Goal: Transaction & Acquisition: Purchase product/service

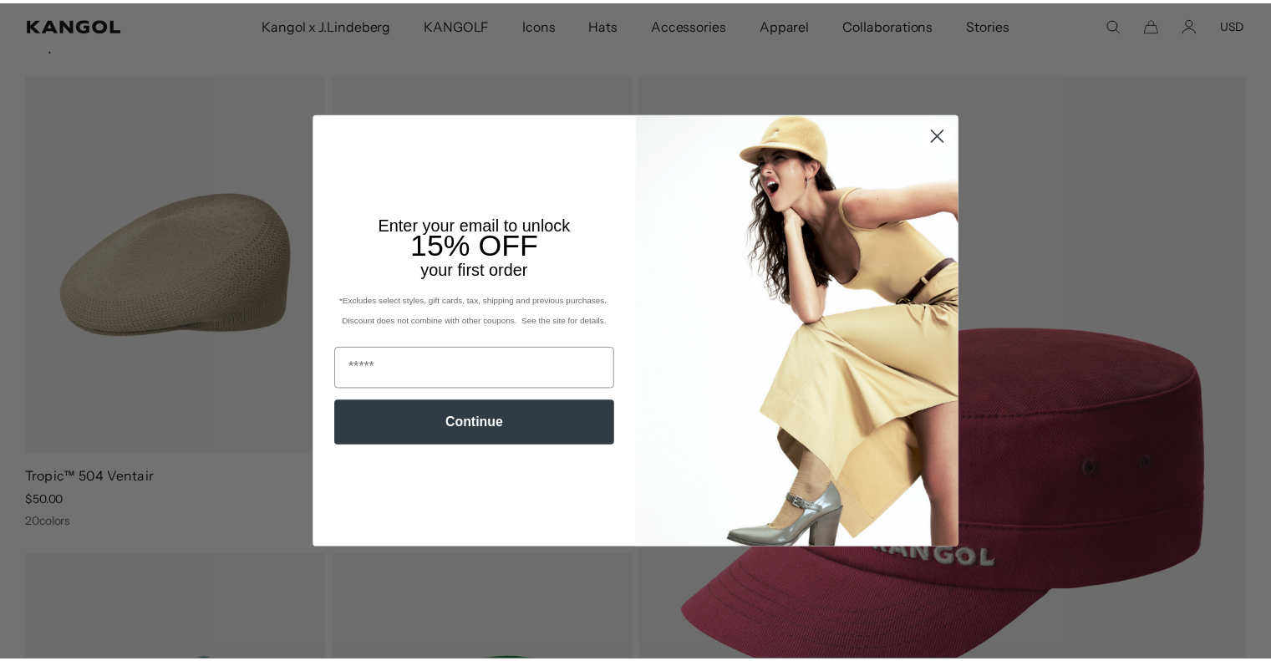
scroll to position [0, 344]
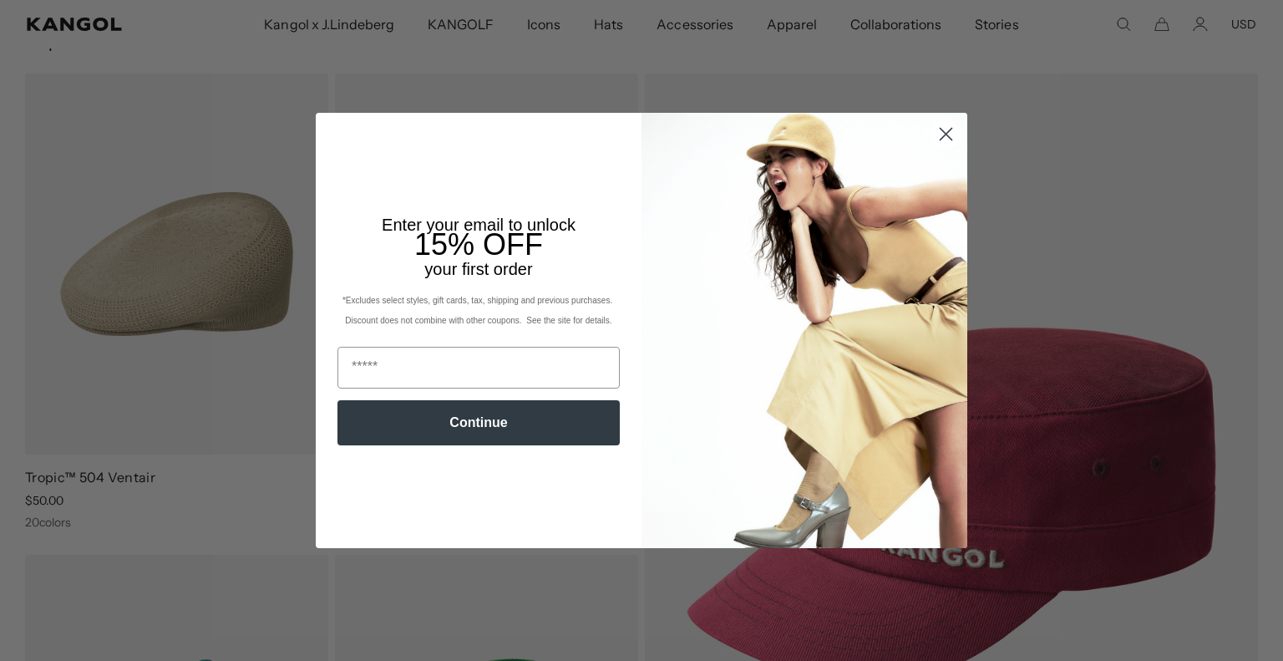
click at [941, 134] on icon "Close dialog" at bounding box center [947, 135] width 12 height 12
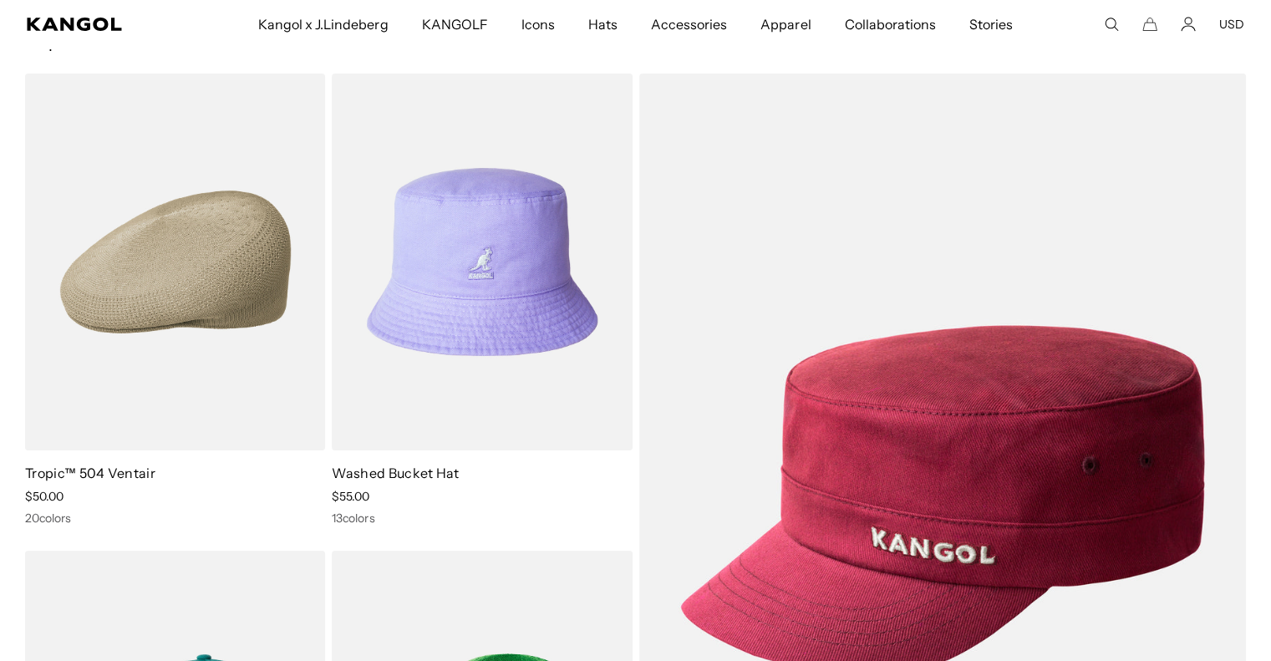
scroll to position [0, 0]
click at [1186, 29] on icon "Account" at bounding box center [1187, 24] width 15 height 15
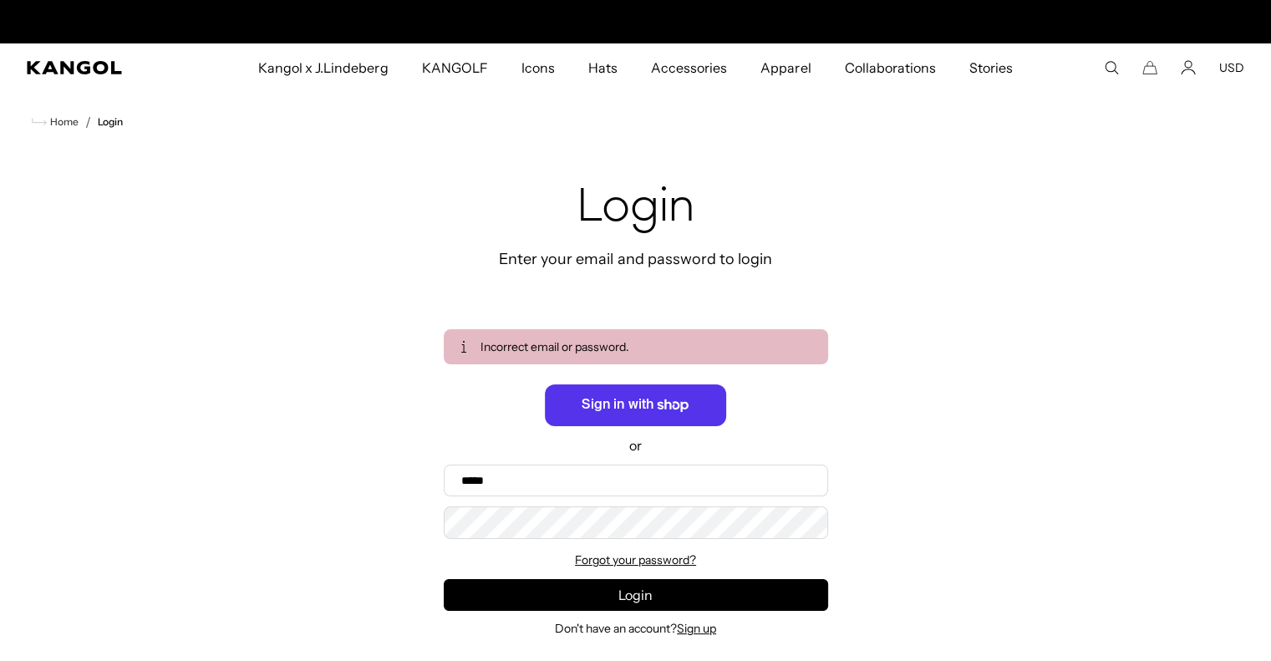
scroll to position [0, 344]
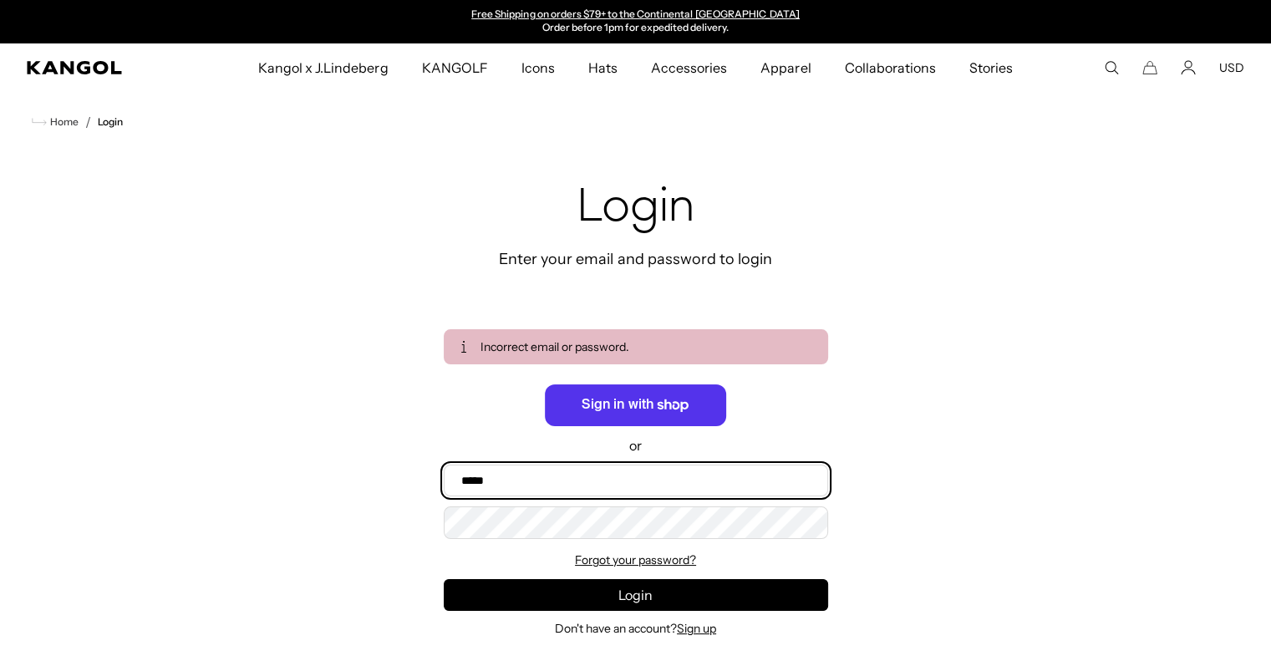
click at [461, 490] on input "Email" at bounding box center [636, 480] width 384 height 32
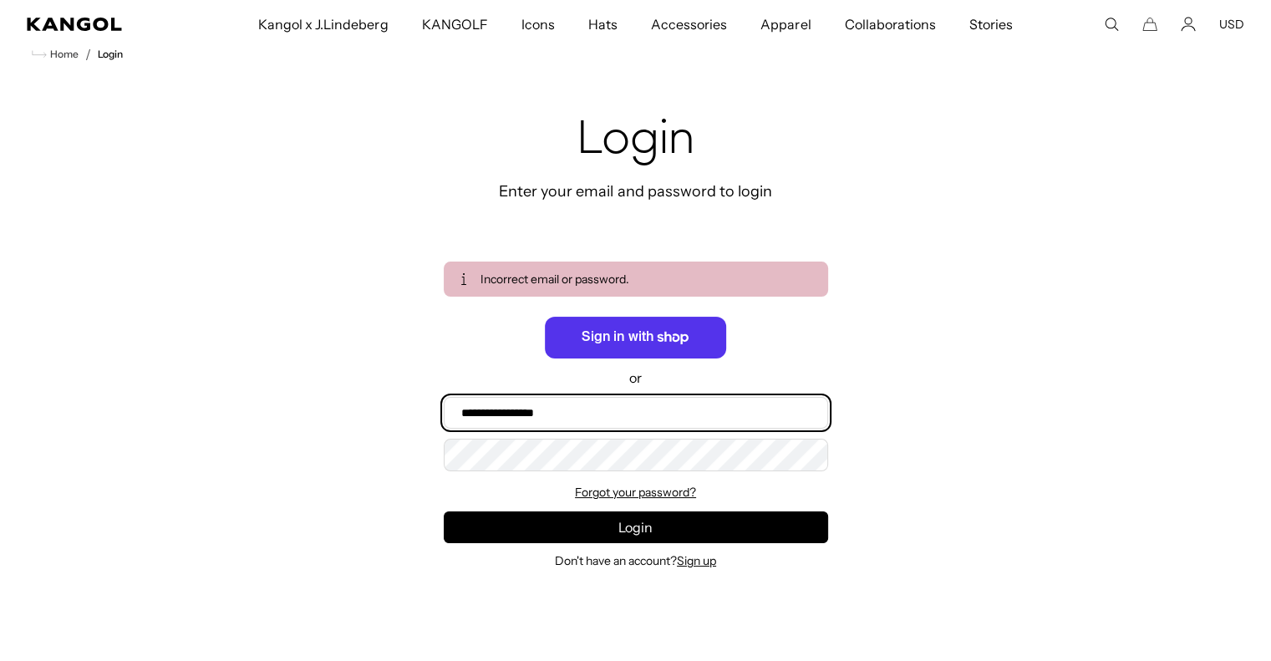
scroll to position [0, 0]
type input "**********"
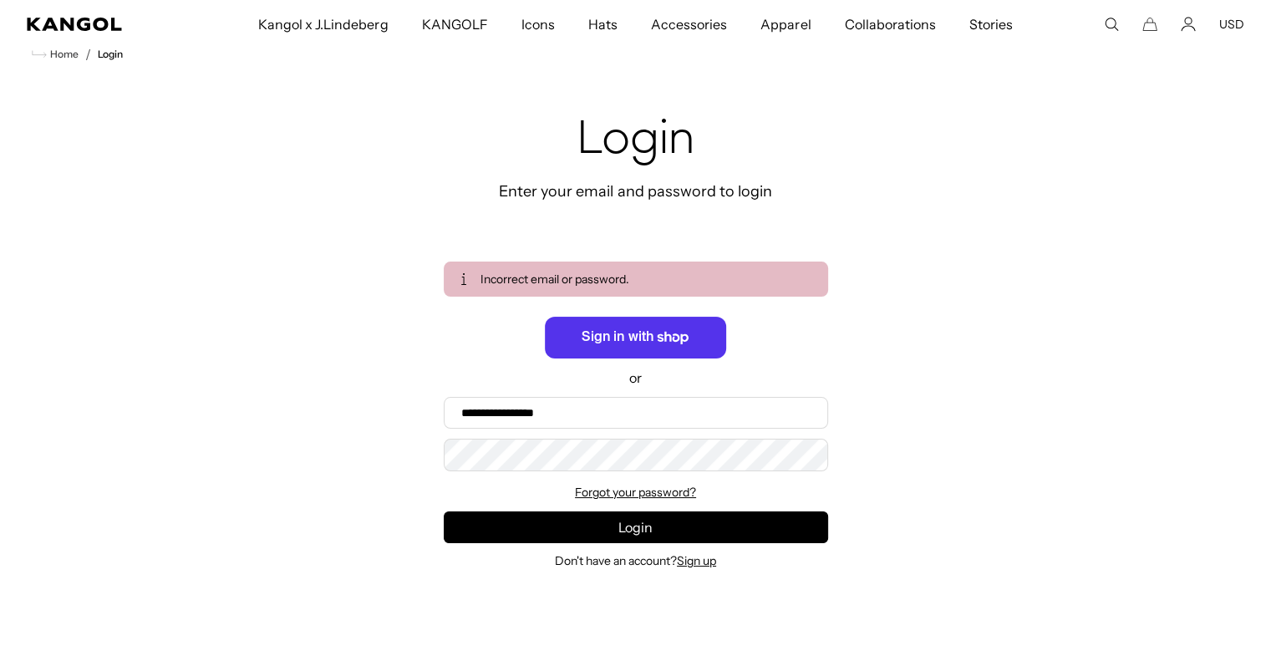
click at [464, 510] on form "**********" at bounding box center [636, 414] width 384 height 307
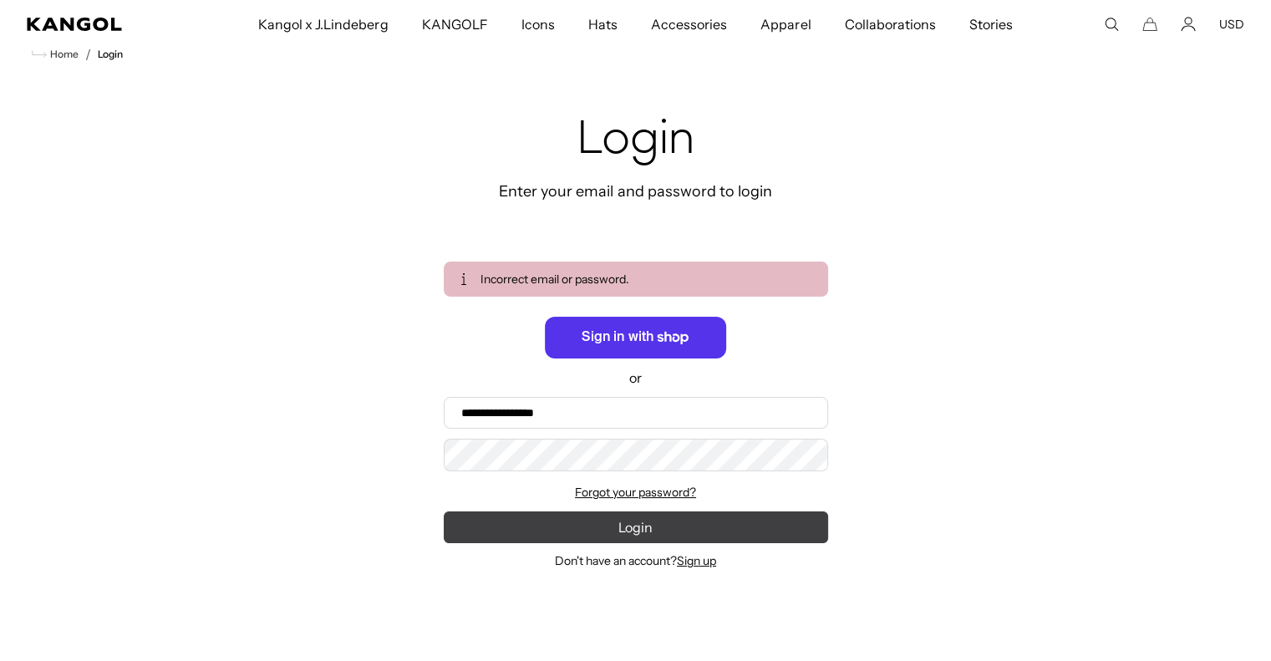
click at [775, 527] on button "Login" at bounding box center [636, 527] width 384 height 32
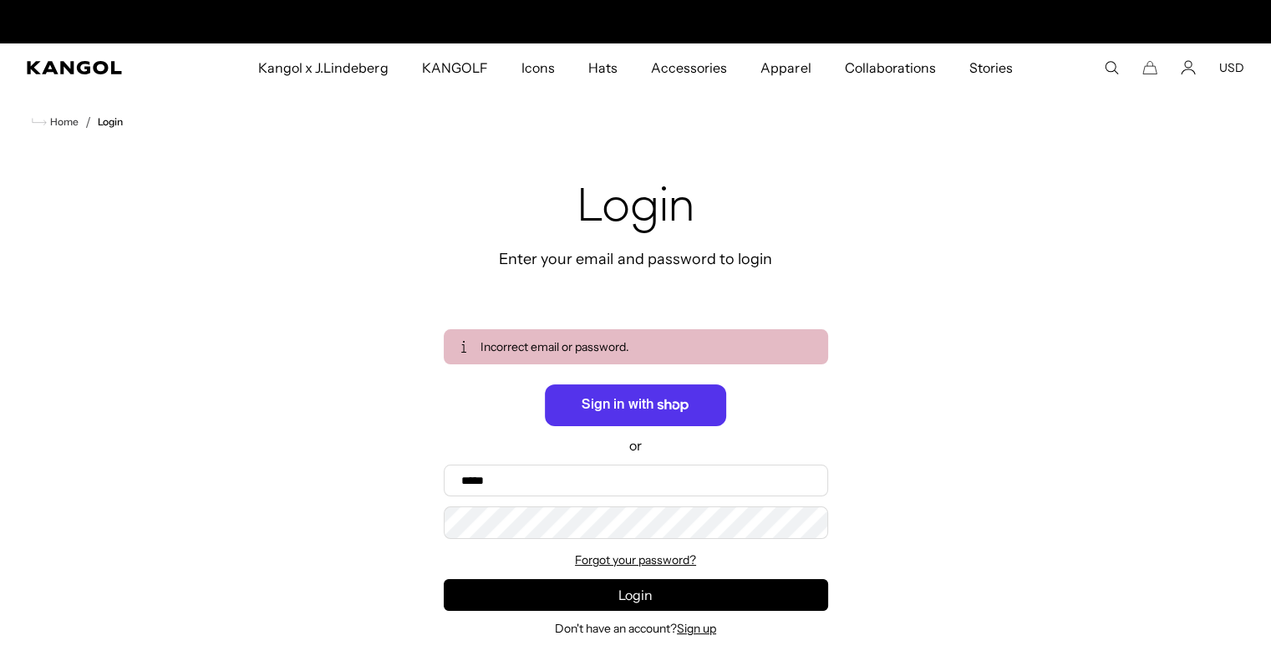
scroll to position [0, 344]
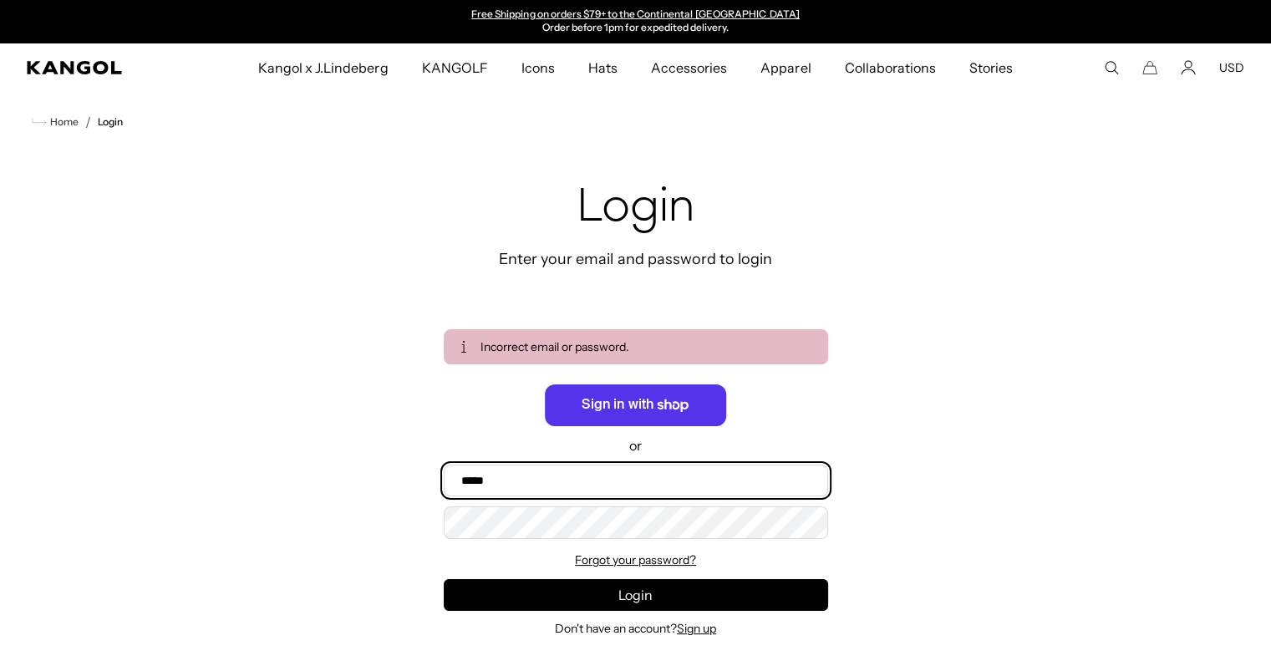
click at [465, 489] on input "Email" at bounding box center [636, 480] width 384 height 32
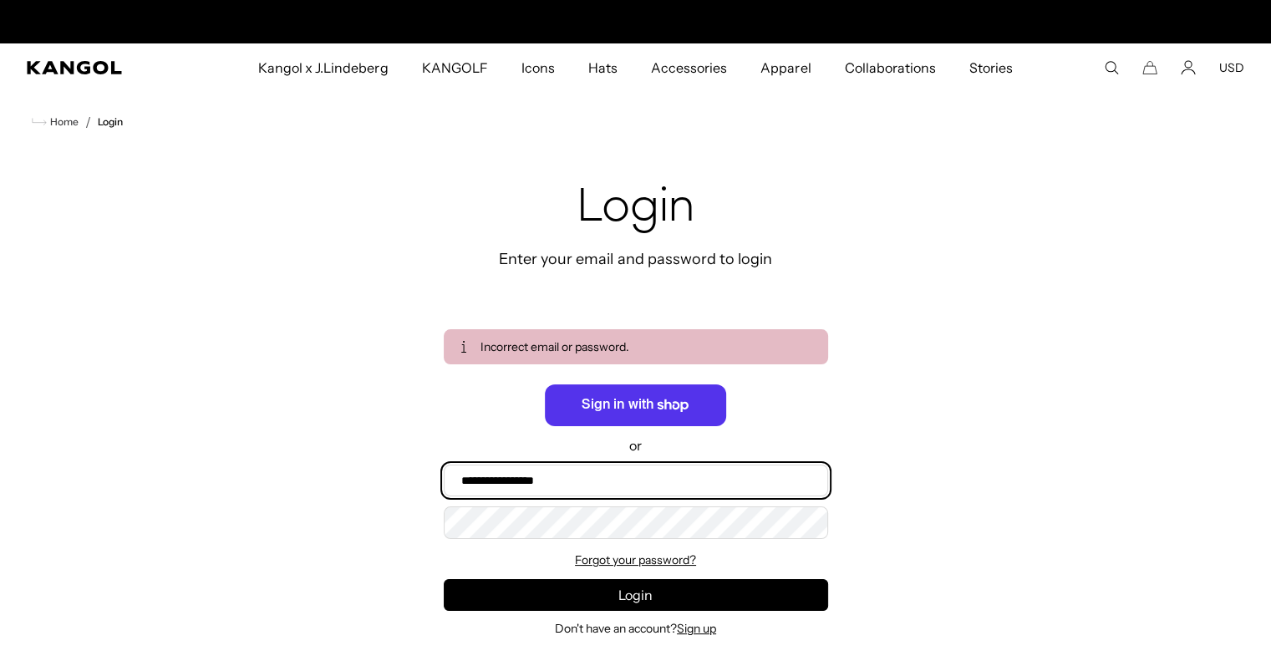
scroll to position [0, 0]
type input "**********"
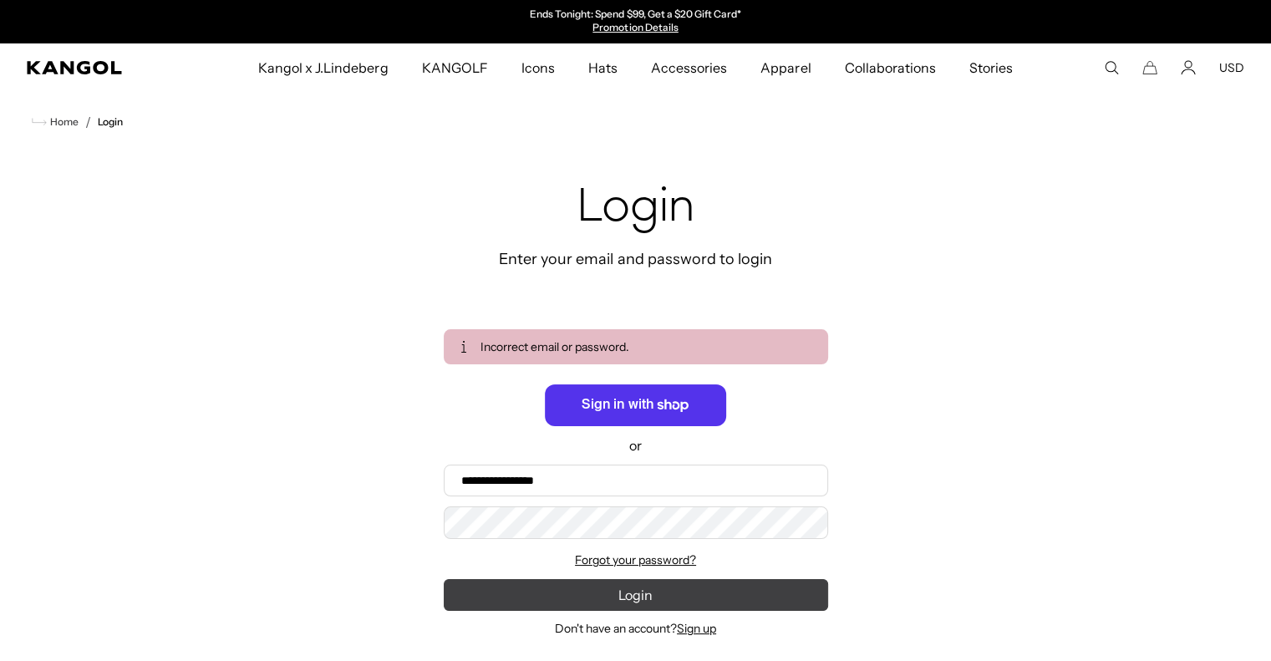
click at [774, 589] on button "Login" at bounding box center [636, 595] width 384 height 32
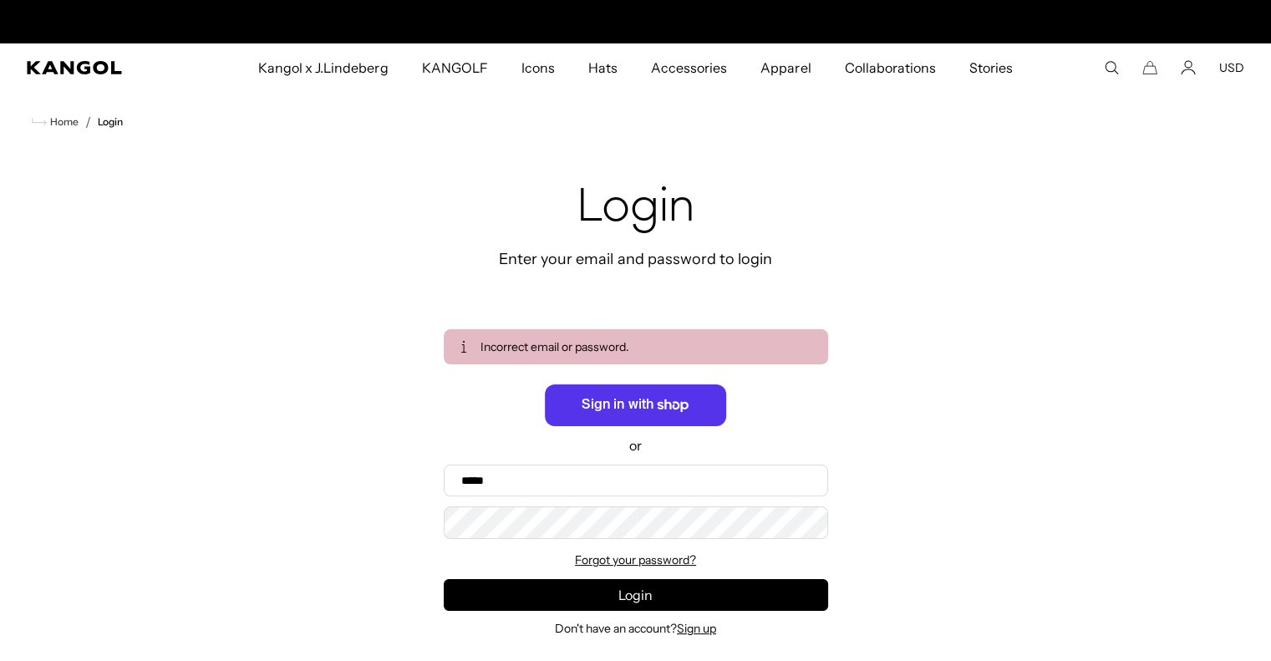
scroll to position [0, 344]
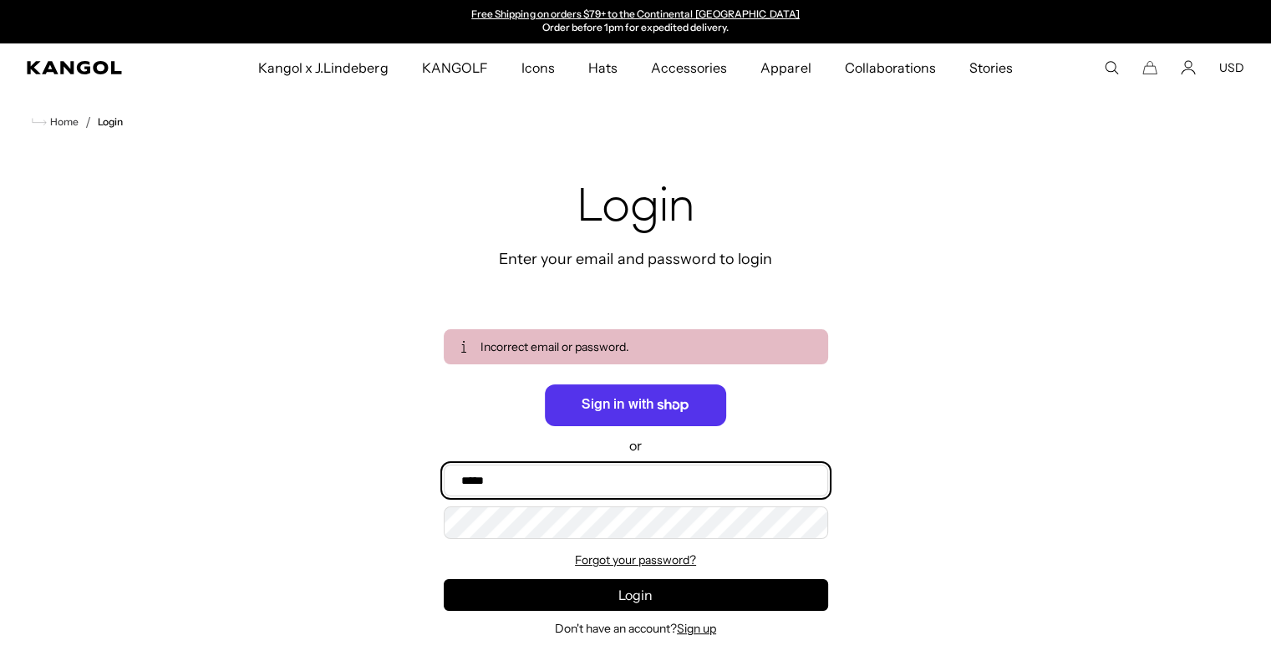
click at [476, 488] on input "Email" at bounding box center [636, 480] width 384 height 32
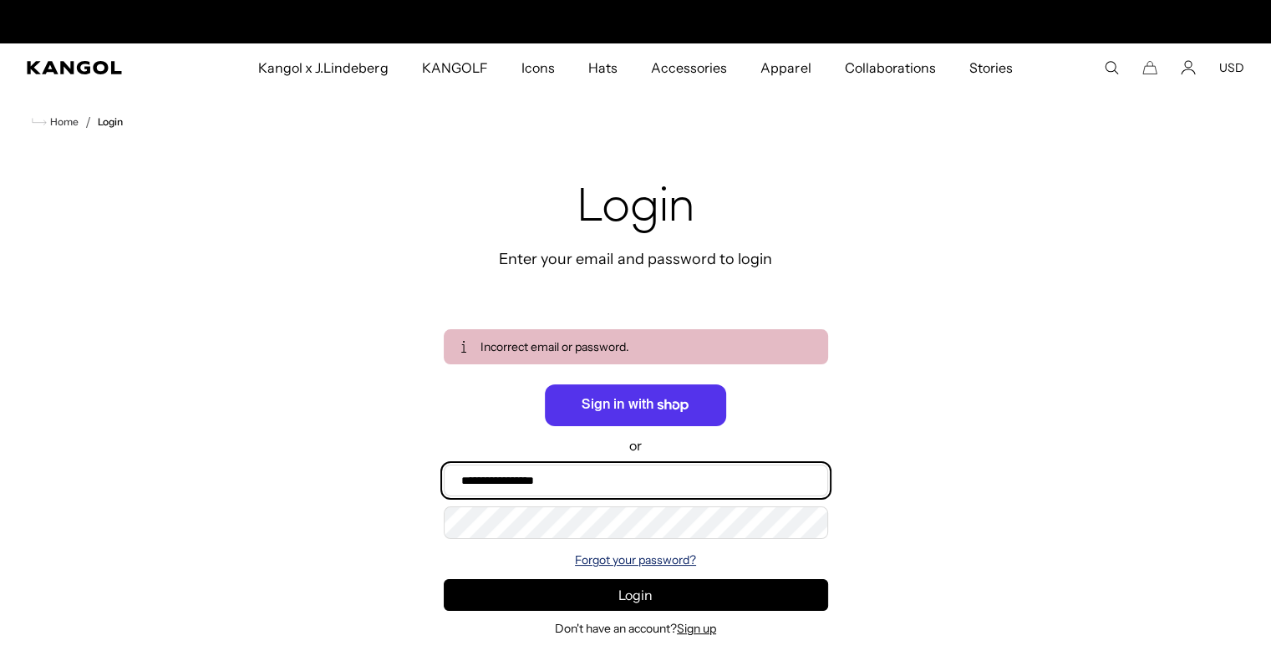
scroll to position [0, 0]
type input "**********"
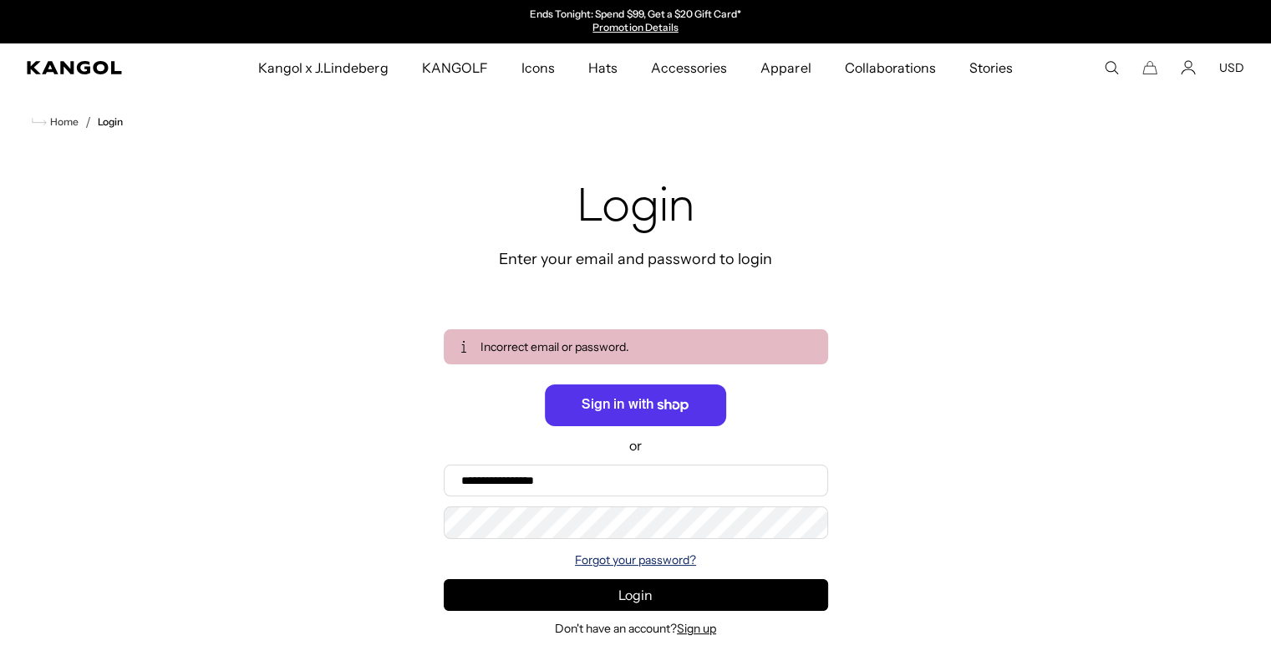
click at [610, 561] on link "Forgot your password?" at bounding box center [635, 559] width 121 height 15
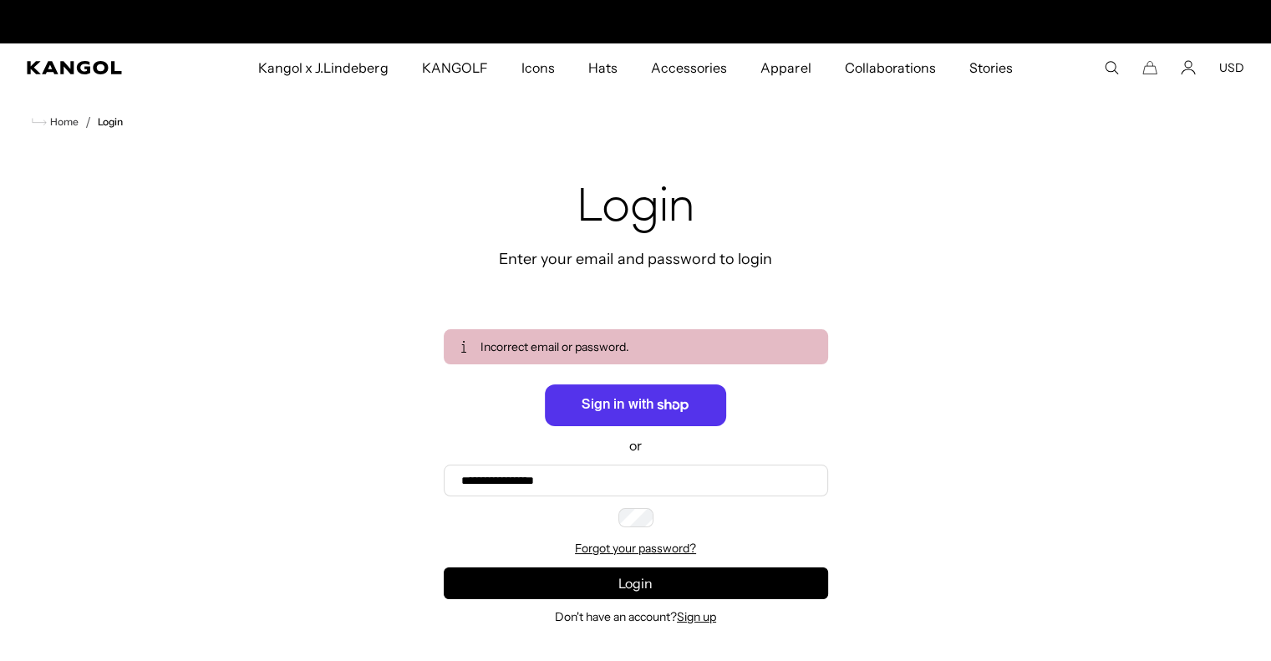
scroll to position [0, 344]
click at [0, 0] on input "Email" at bounding box center [0, 0] width 0 height 0
type input "**********"
click at [0, 0] on button "Recover" at bounding box center [0, 0] width 0 height 0
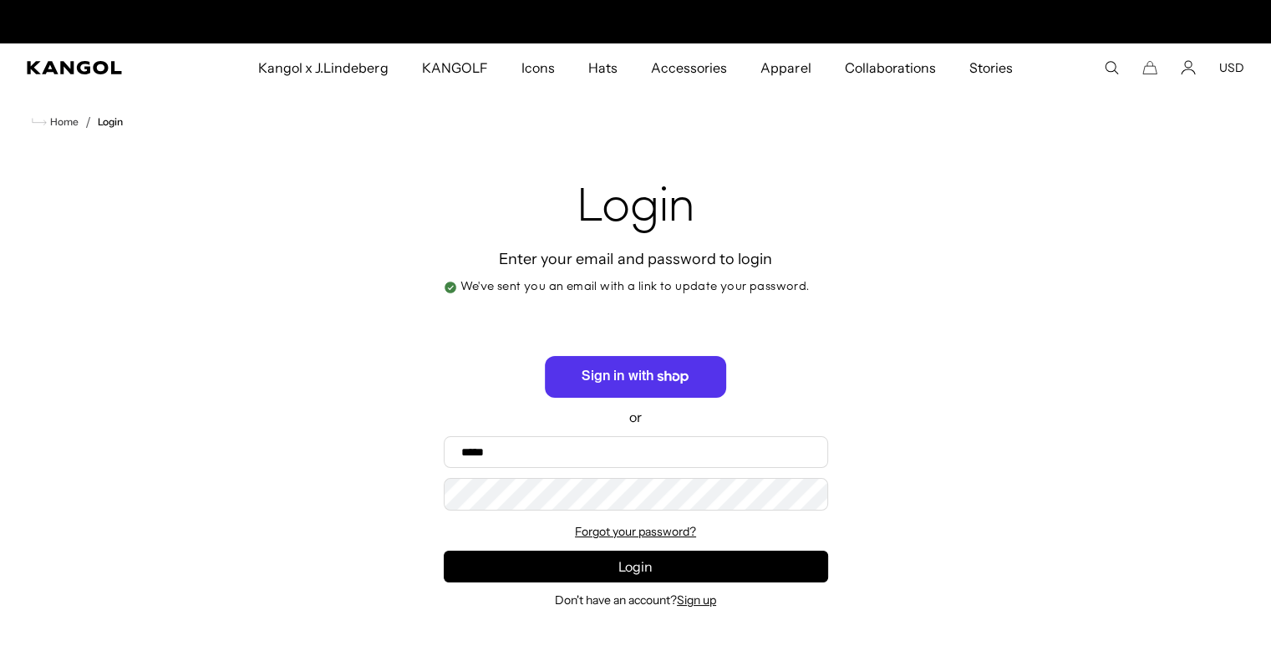
scroll to position [0, 344]
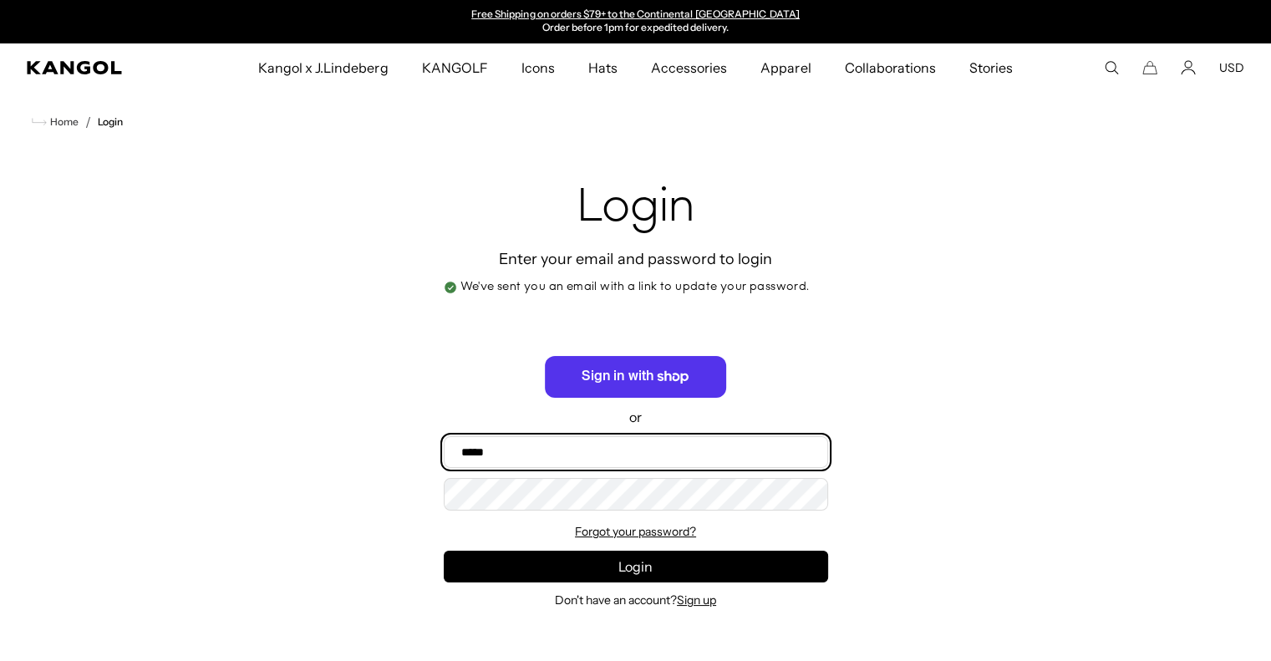
click at [498, 455] on input "Email" at bounding box center [636, 452] width 384 height 32
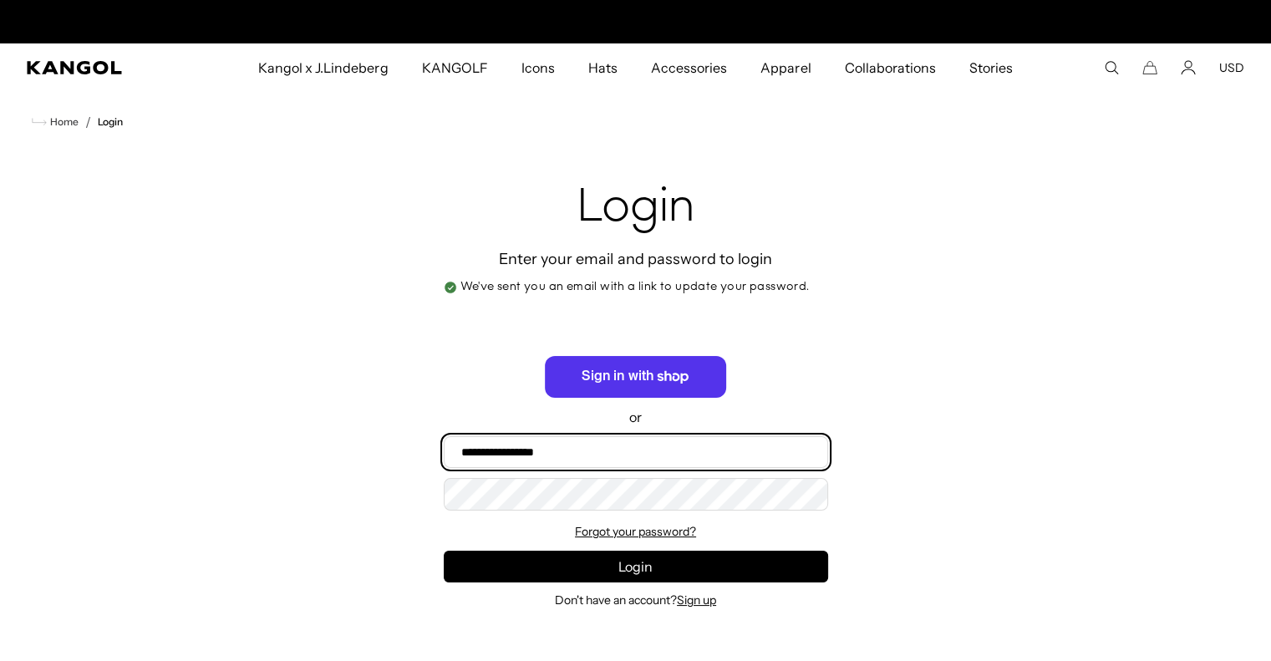
scroll to position [0, 0]
type input "**********"
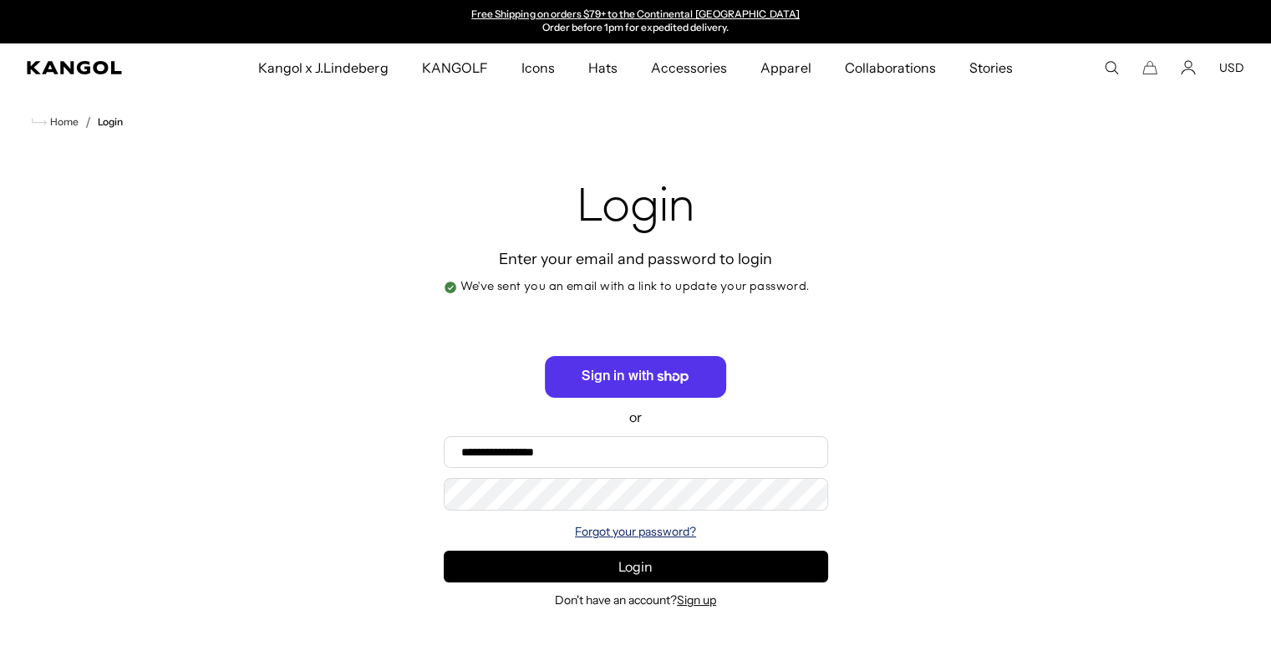
click at [626, 530] on link "Forgot your password?" at bounding box center [635, 531] width 121 height 15
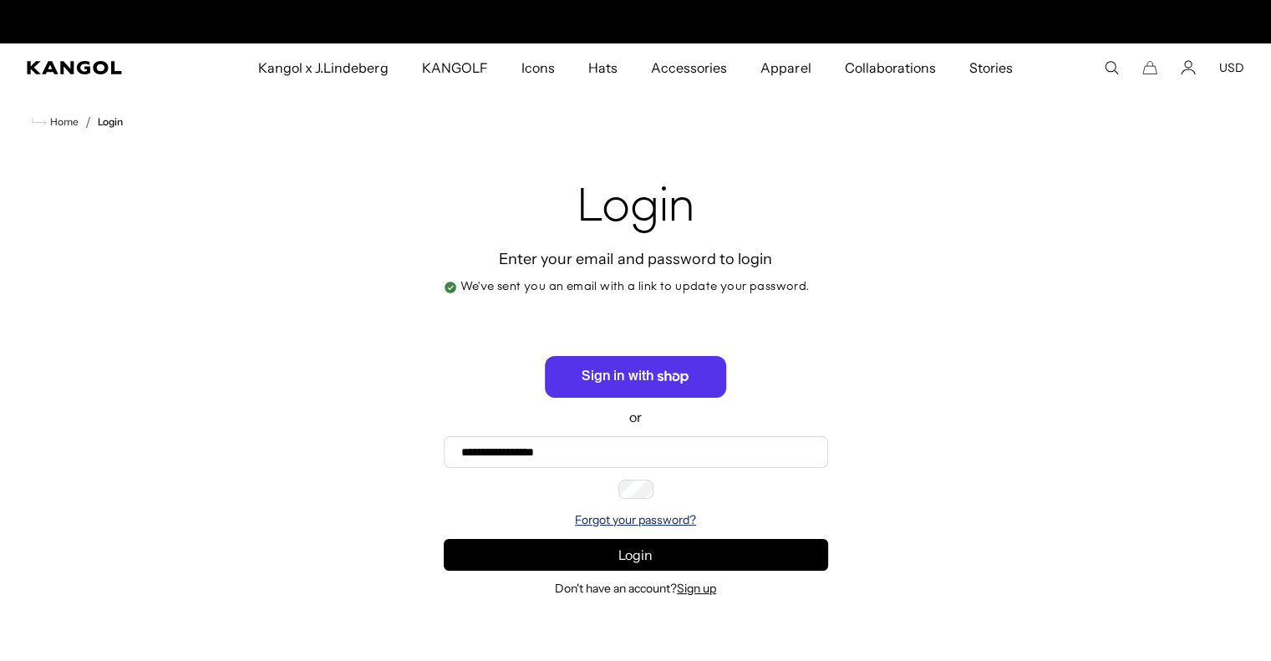
scroll to position [0, 344]
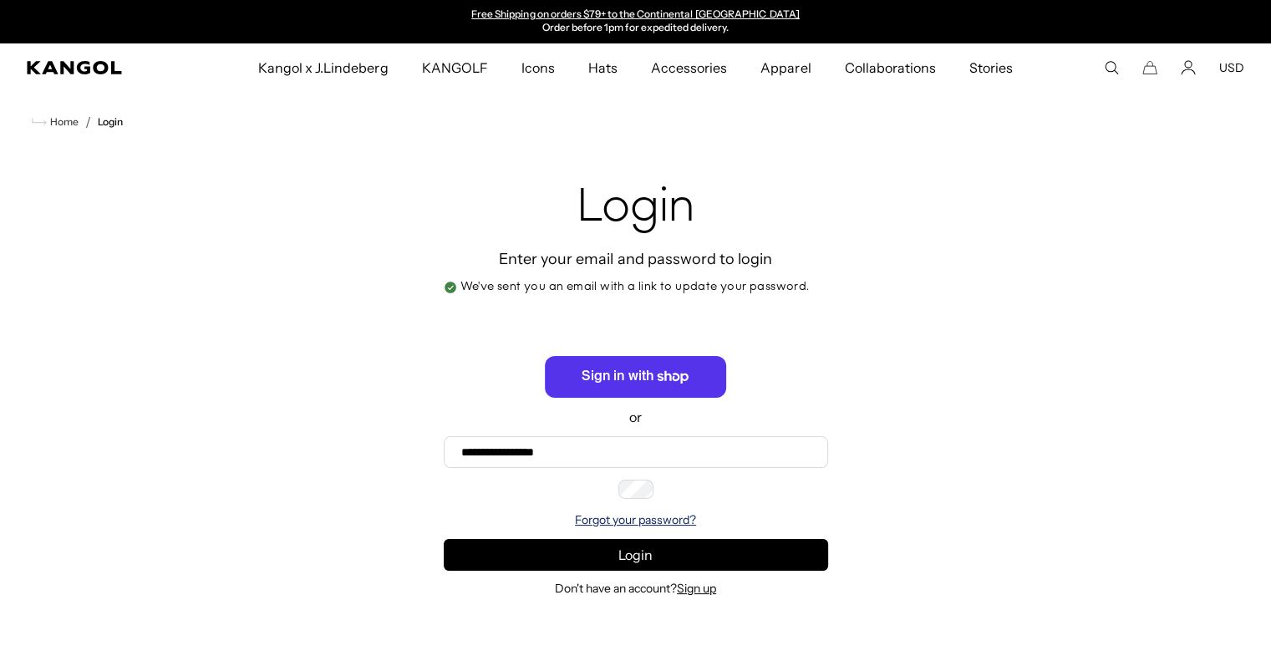
click at [1142, 90] on comp-header "Kangol x J.Lindeberg Kangol x J.Lindeberg Men's Shop All Headwear Tops Outerwea…" at bounding box center [635, 67] width 1271 height 48
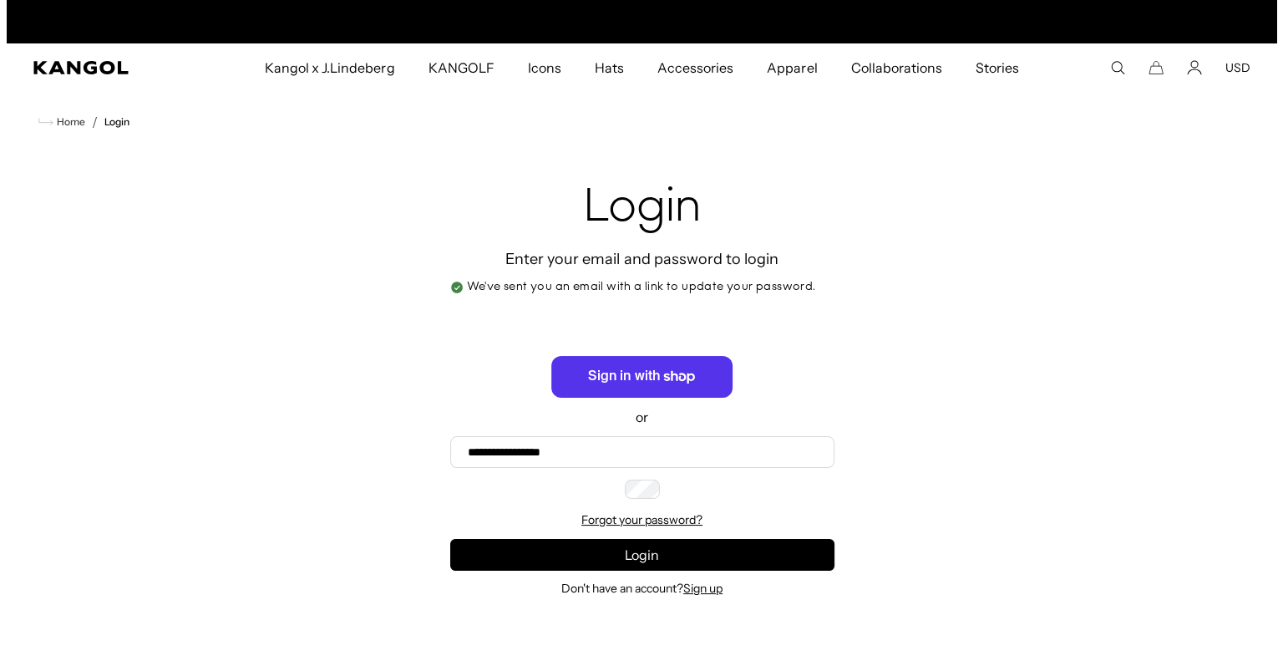
scroll to position [0, 344]
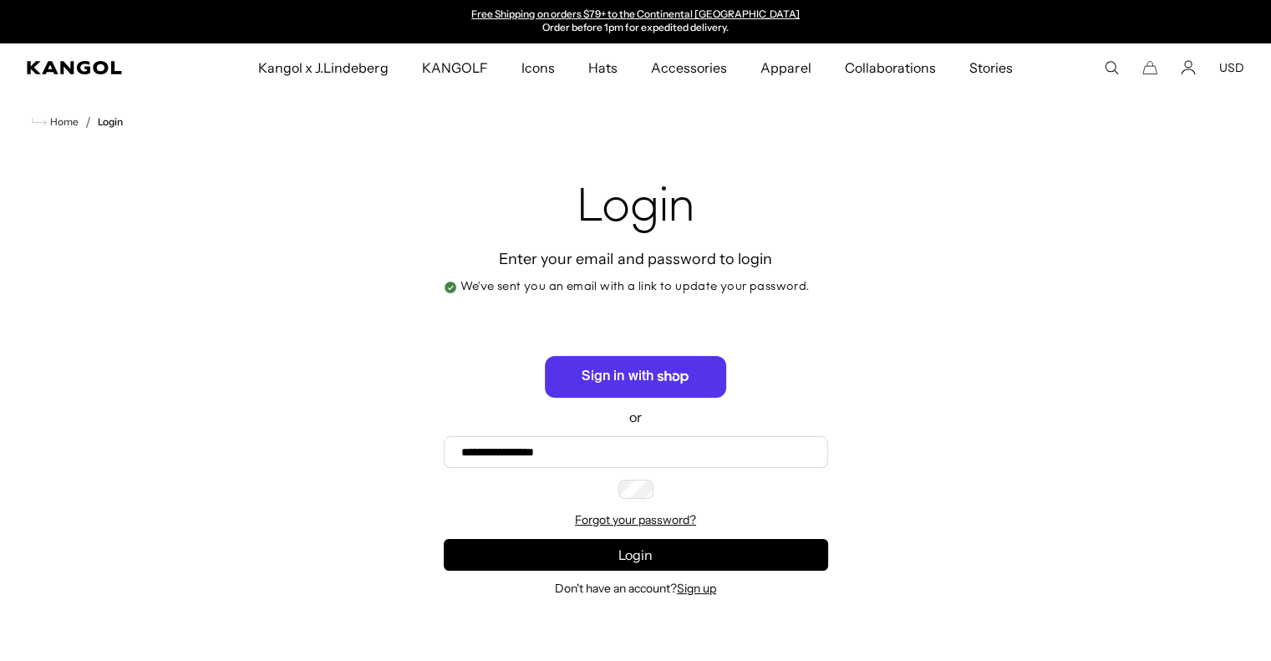
click at [1151, 77] on comp-header "Kangol x J.Lindeberg Kangol x J.Lindeberg Men's Shop All Headwear Tops Outerwea…" at bounding box center [635, 67] width 1271 height 48
click at [1152, 68] on icon "Cart" at bounding box center [1149, 67] width 15 height 15
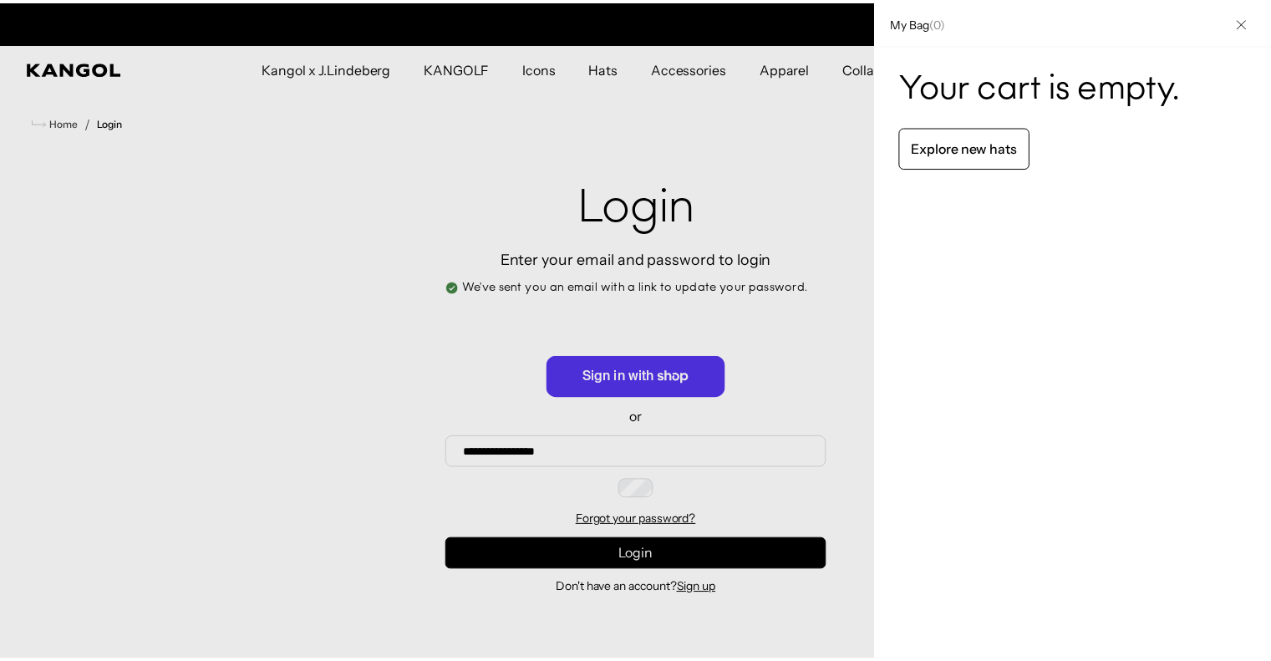
scroll to position [0, 0]
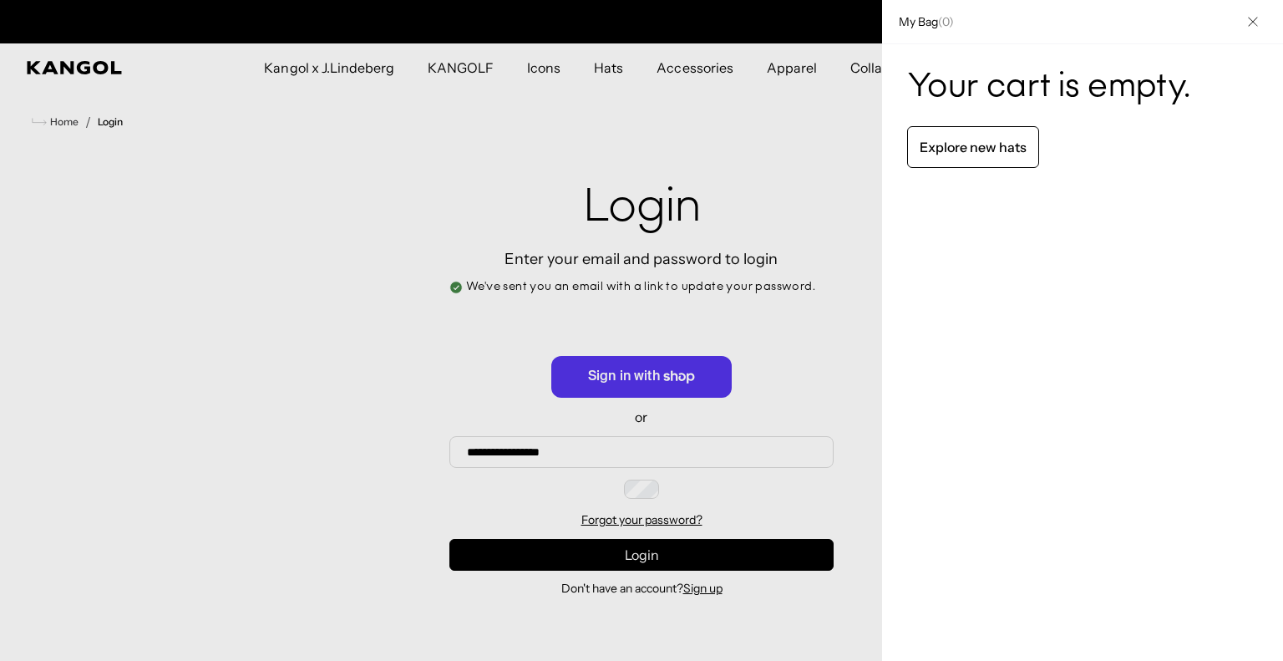
click at [815, 116] on div at bounding box center [641, 330] width 1283 height 661
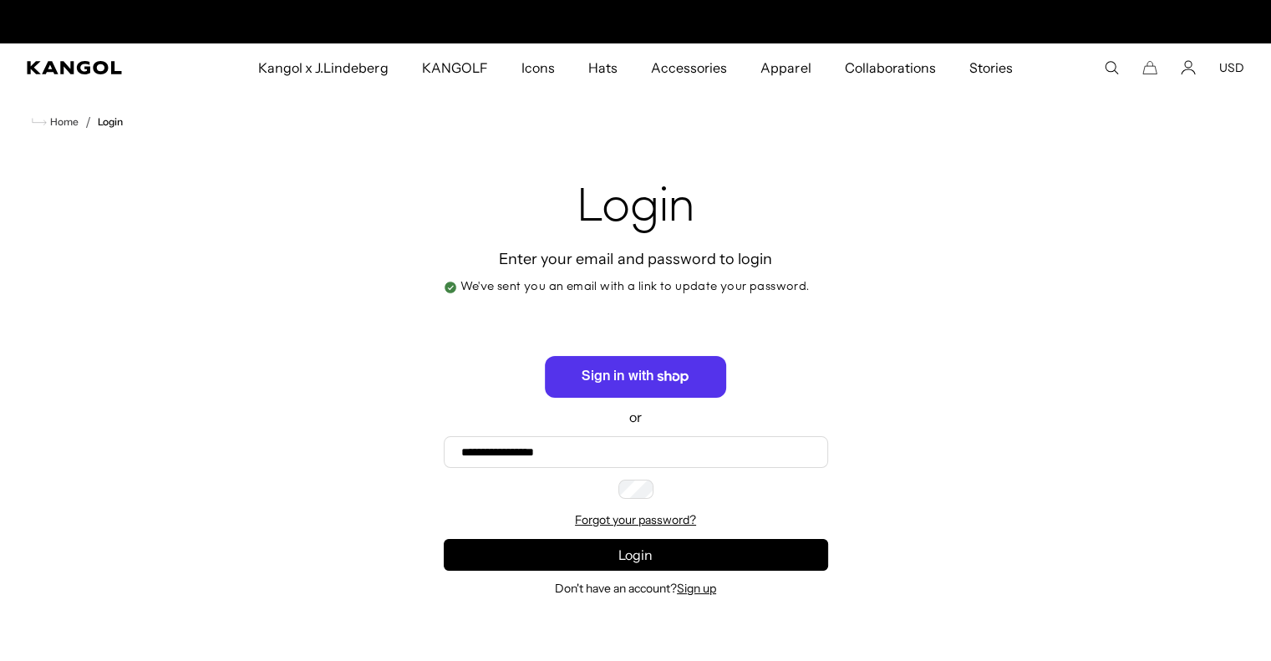
scroll to position [0, 344]
click at [1191, 69] on icon "Account" at bounding box center [1187, 71] width 13 height 5
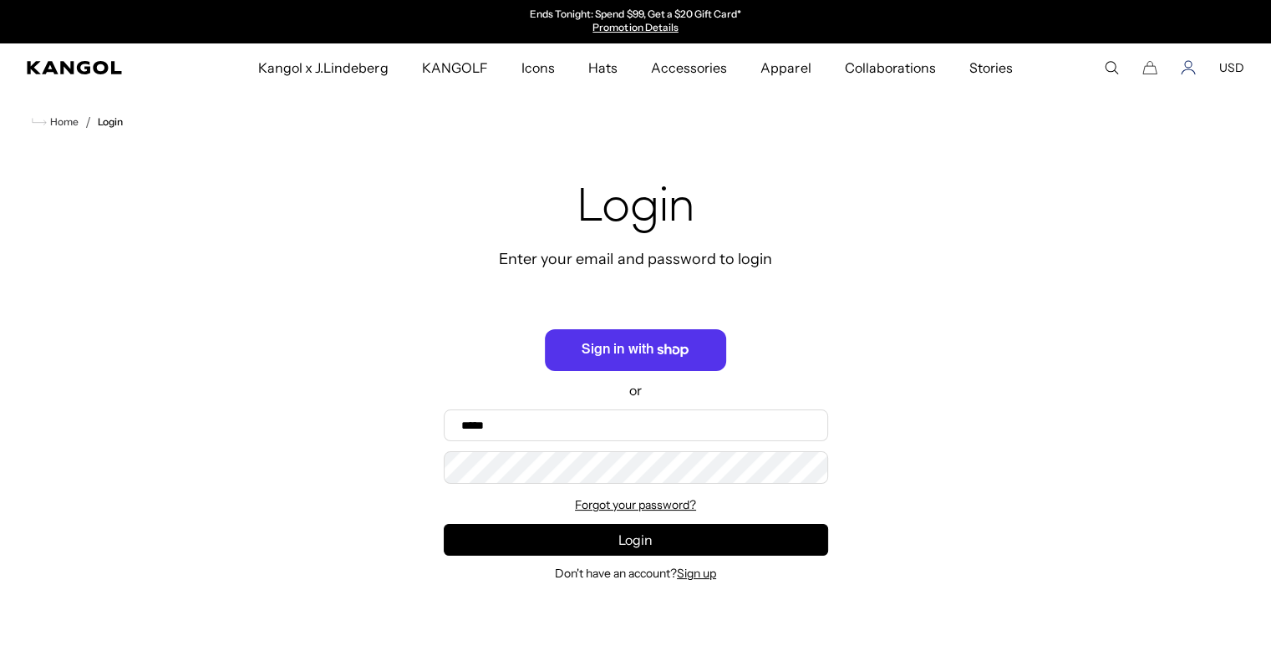
click at [1189, 67] on icon "Account" at bounding box center [1188, 64] width 7 height 7
click at [1235, 63] on button "USD" at bounding box center [1231, 67] width 25 height 15
click at [1190, 78] on comp-header "Kangol x J.Lindeberg Kangol x J.Lindeberg Men's Shop All Headwear Tops Outerwea…" at bounding box center [635, 67] width 1271 height 48
click at [1183, 84] on comp-header "Kangol x J.Lindeberg Kangol x J.Lindeberg Men's Shop All Headwear Tops Outerwea…" at bounding box center [635, 67] width 1271 height 48
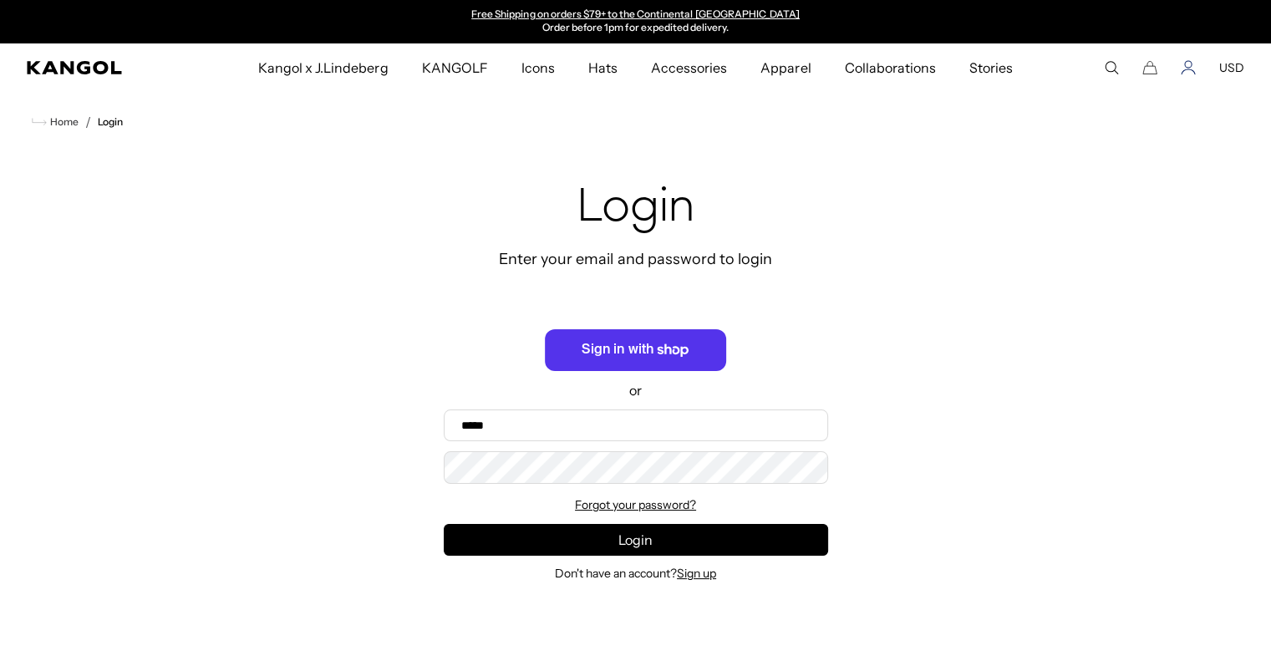
click at [1186, 69] on icon "Account" at bounding box center [1187, 71] width 13 height 5
click at [1149, 70] on icon "Cart" at bounding box center [1149, 67] width 15 height 15
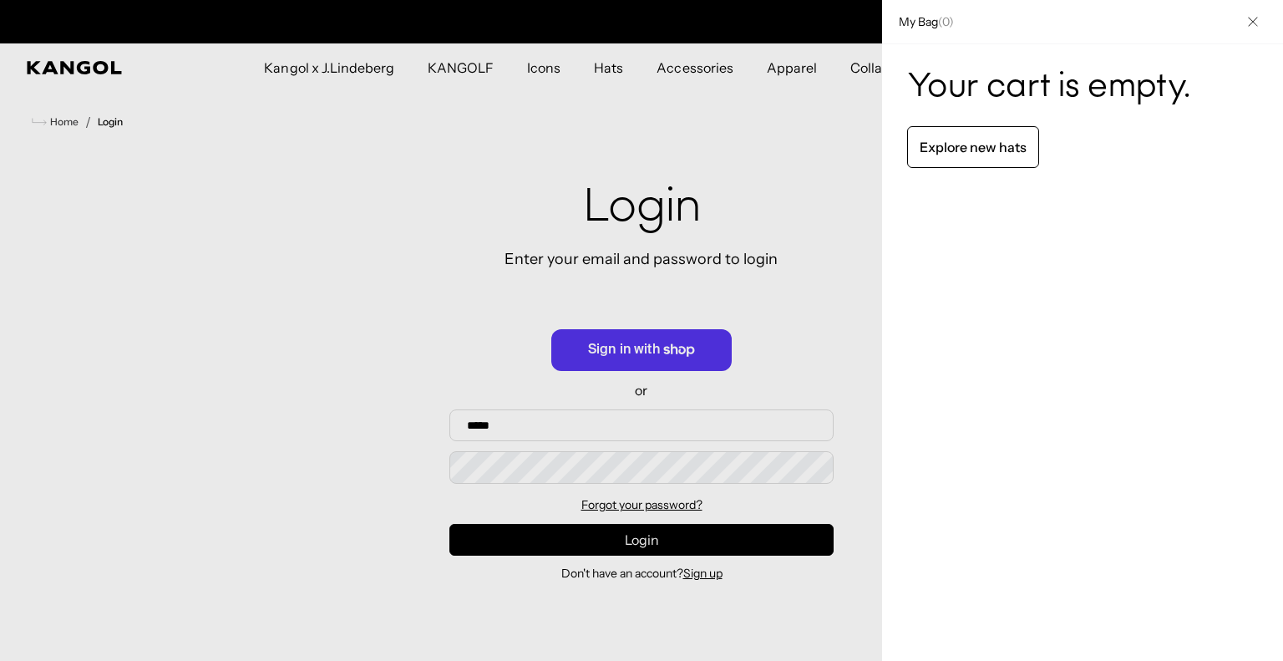
click at [828, 117] on div at bounding box center [641, 330] width 1283 height 661
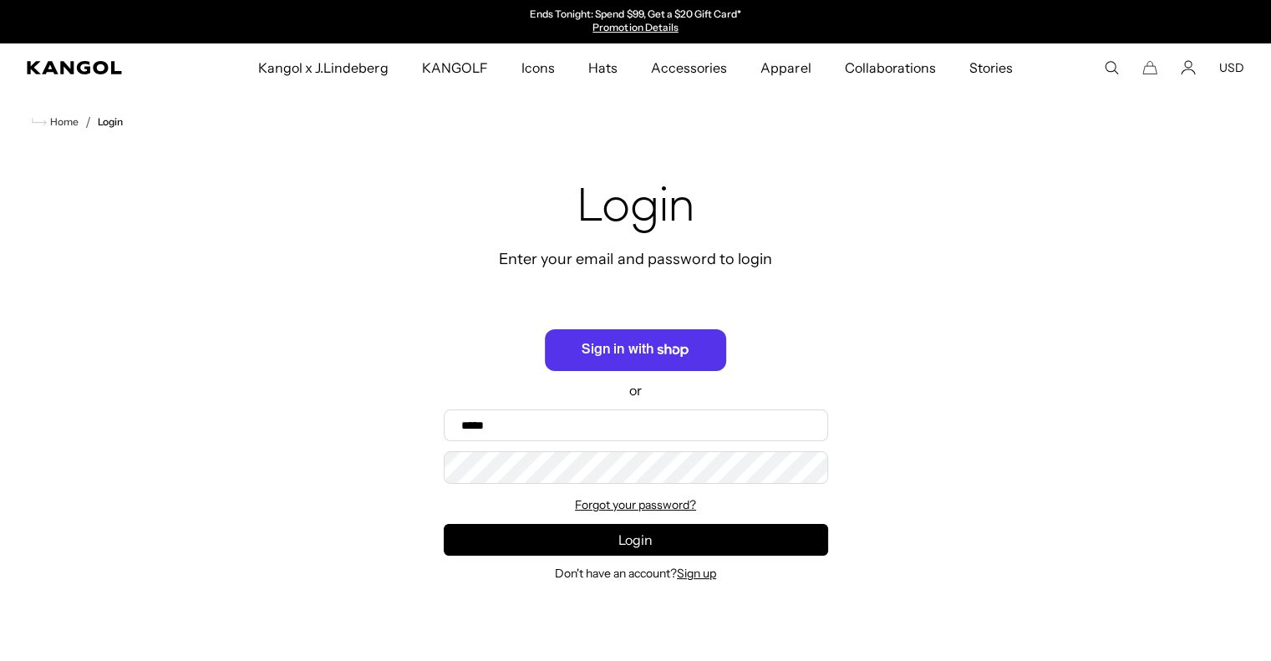
click at [1109, 66] on icon "Search here" at bounding box center [1111, 67] width 15 height 15
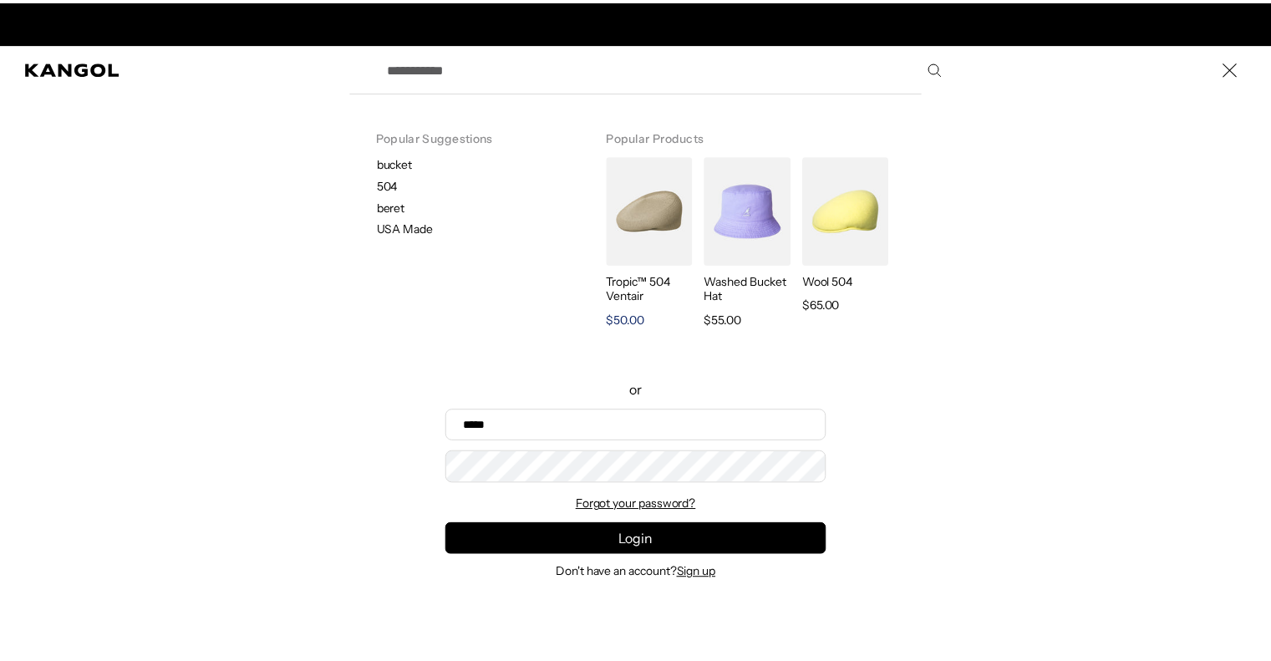
scroll to position [0, 344]
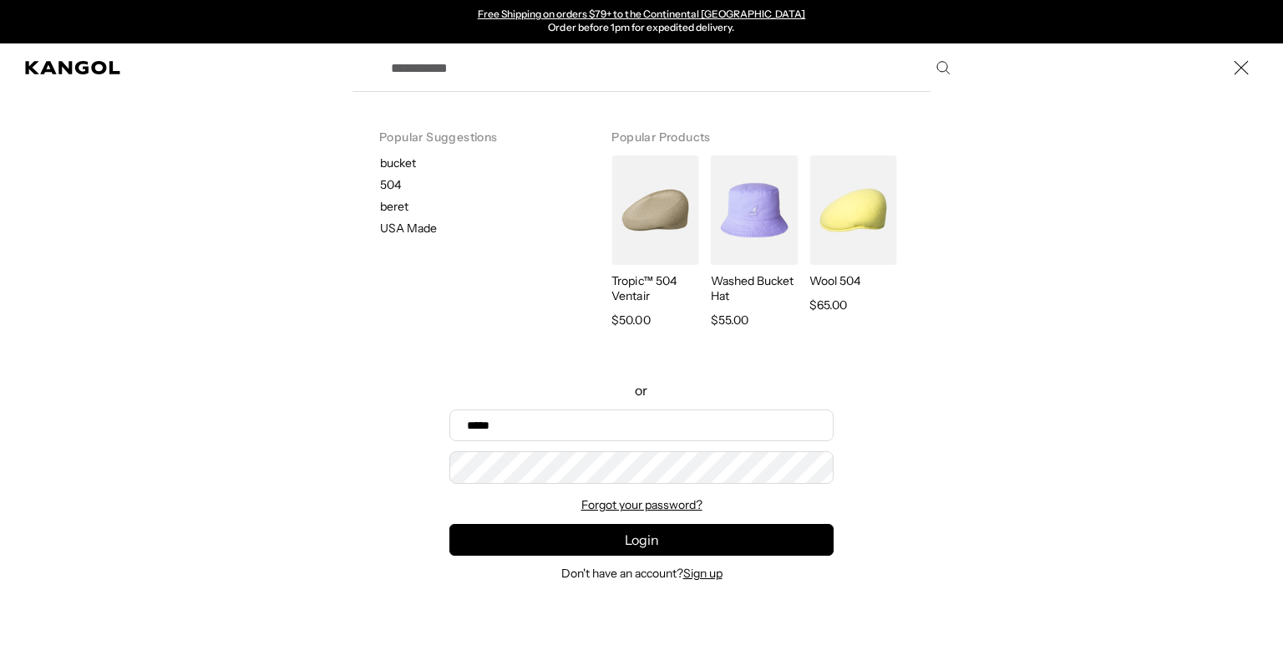
click at [0, 68] on div "Search here" at bounding box center [0, 68] width 0 height 0
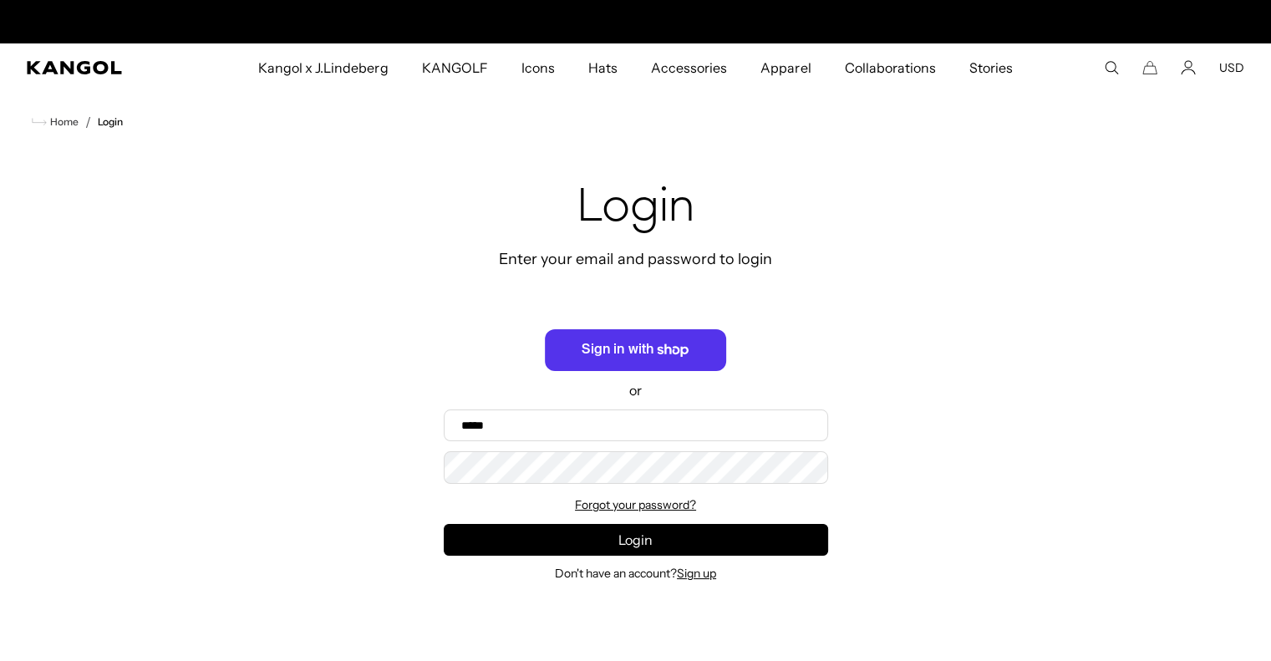
scroll to position [0, 0]
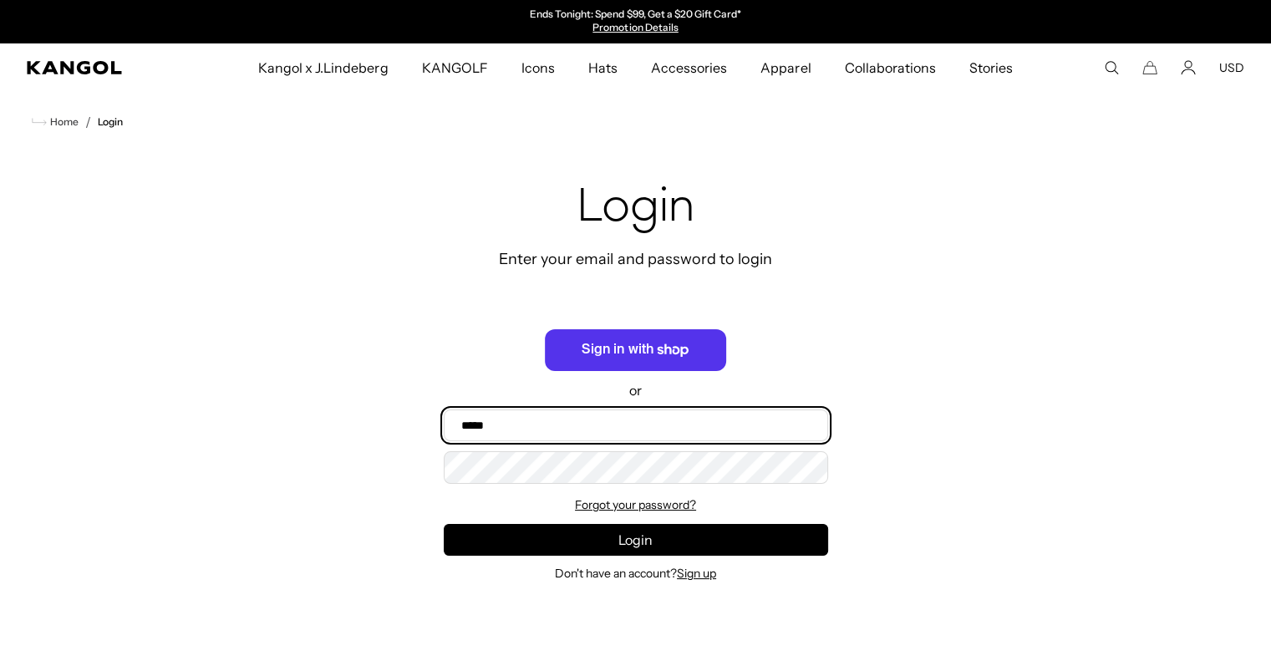
click at [499, 426] on input "Email" at bounding box center [636, 425] width 384 height 32
click at [523, 423] on input "Email" at bounding box center [636, 425] width 384 height 32
type input "**********"
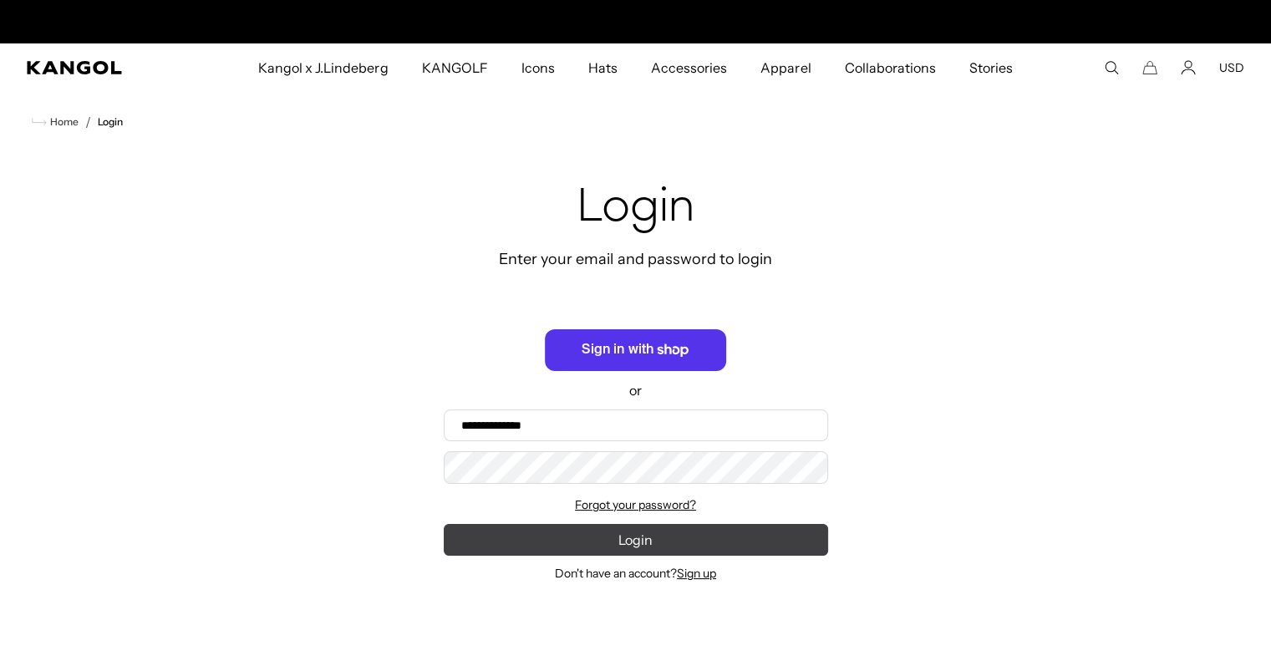
click at [779, 543] on button "Login" at bounding box center [636, 540] width 384 height 32
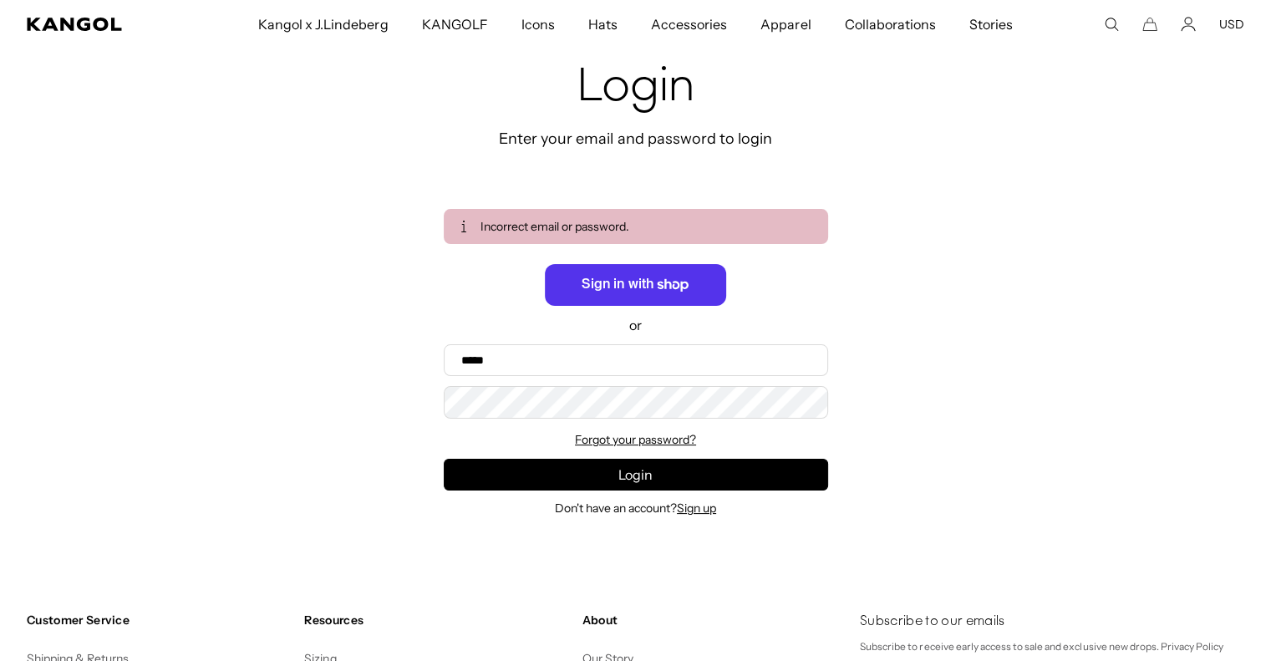
scroll to position [137, 0]
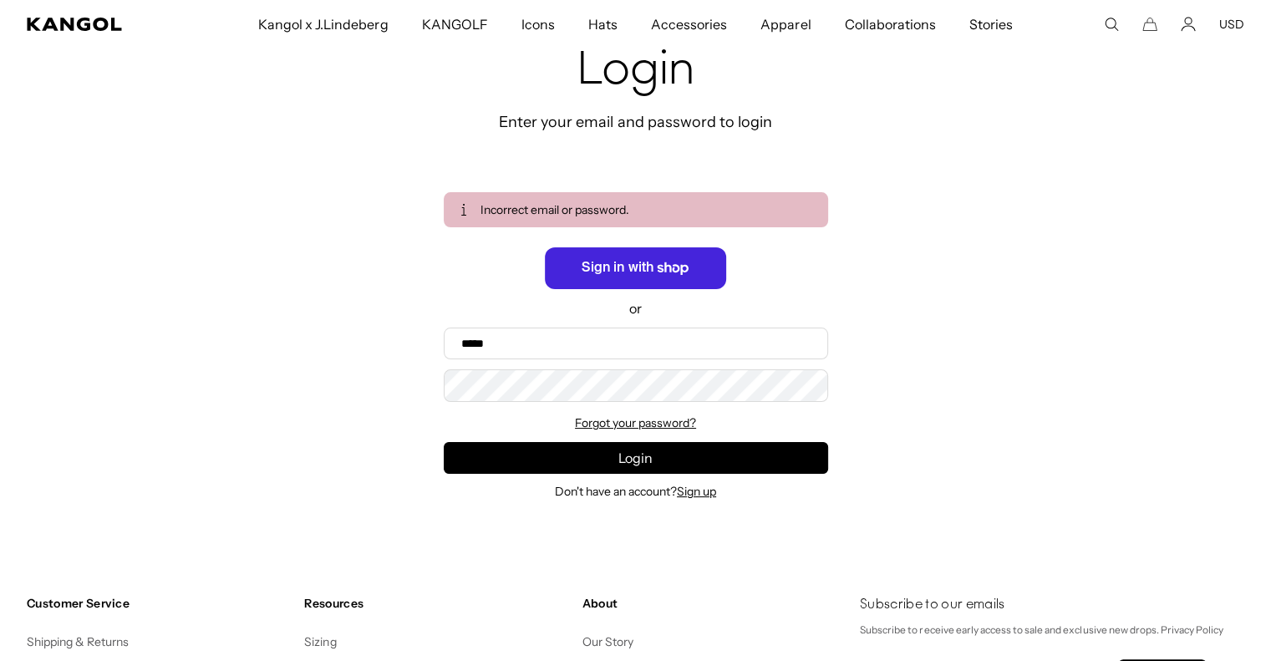
click at [616, 265] on span "Sign in with Shop" at bounding box center [635, 268] width 180 height 42
click at [697, 491] on link "Sign up" at bounding box center [696, 491] width 39 height 15
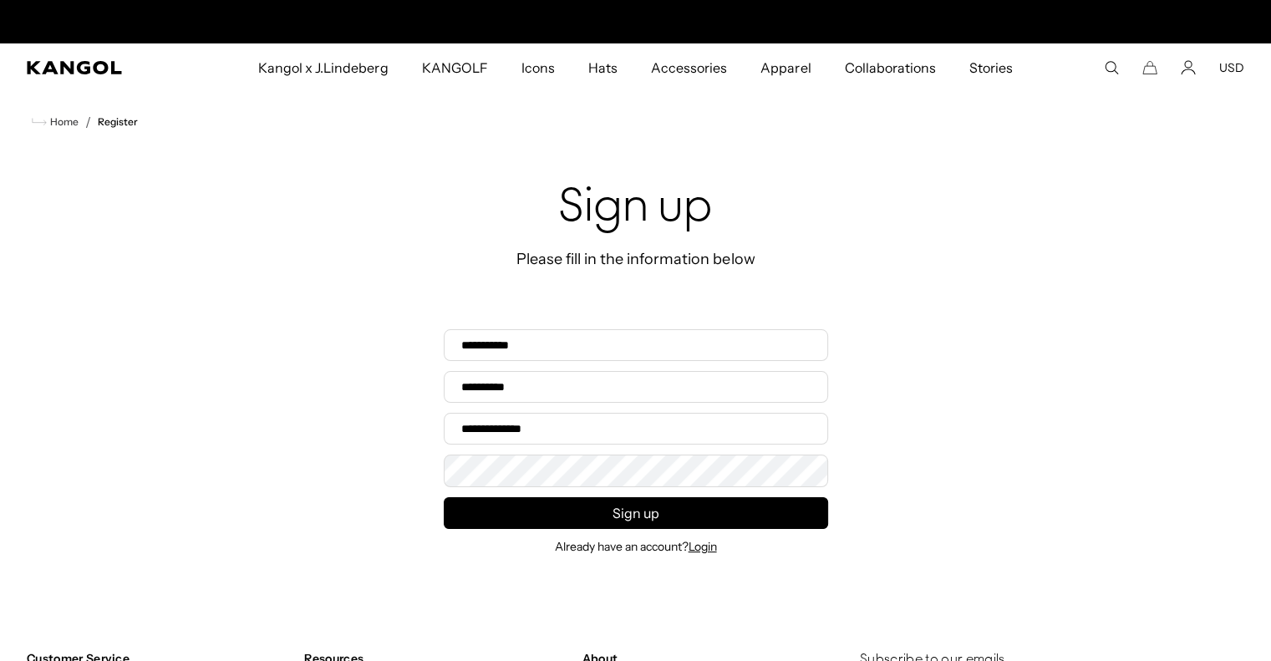
scroll to position [0, 344]
click at [474, 347] on input "First name*" at bounding box center [636, 345] width 384 height 32
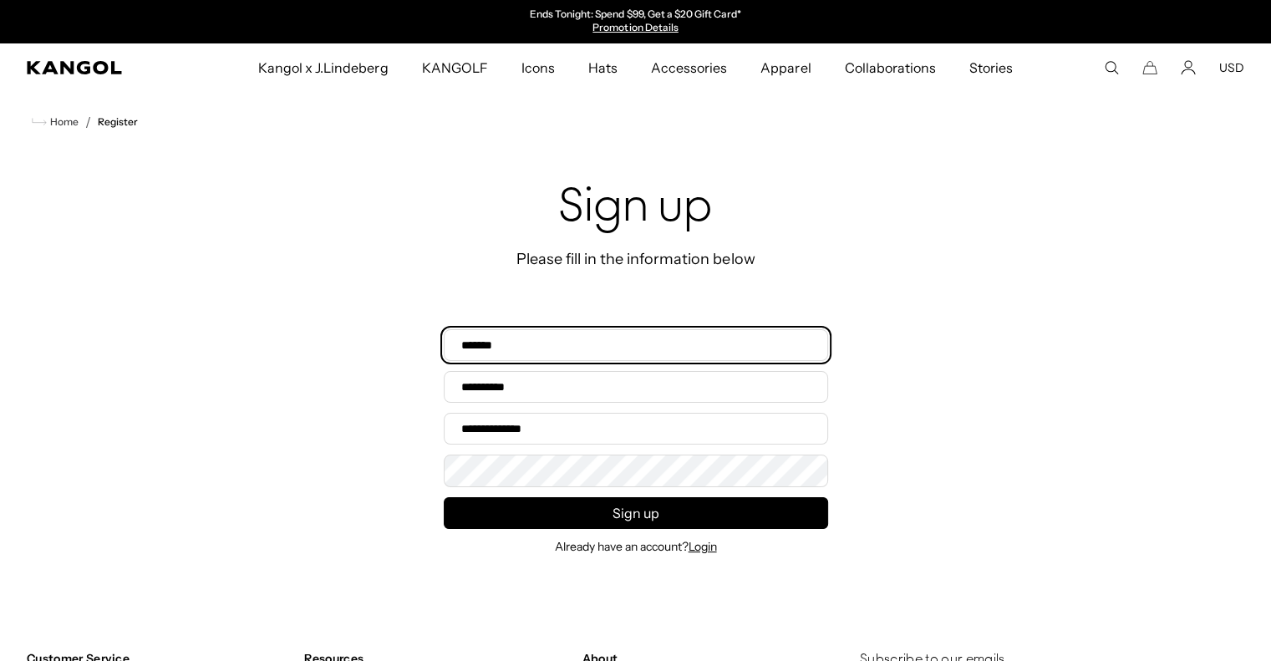
type input "*******"
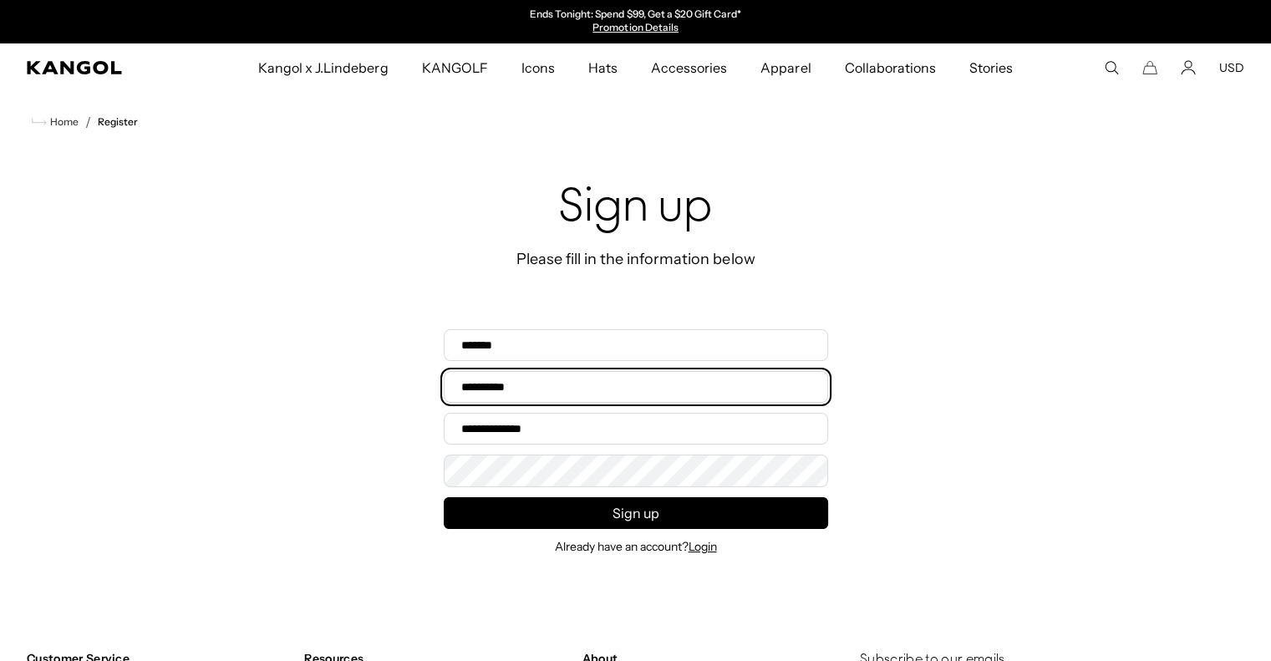
type input "*********"
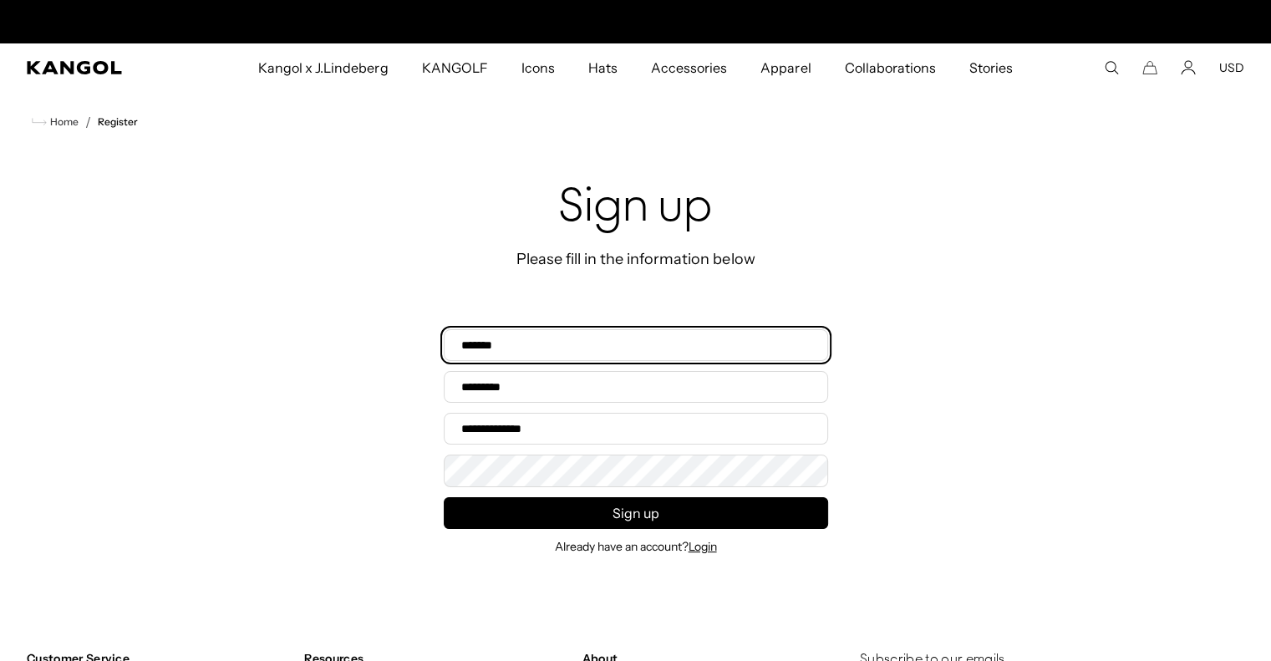
scroll to position [0, 344]
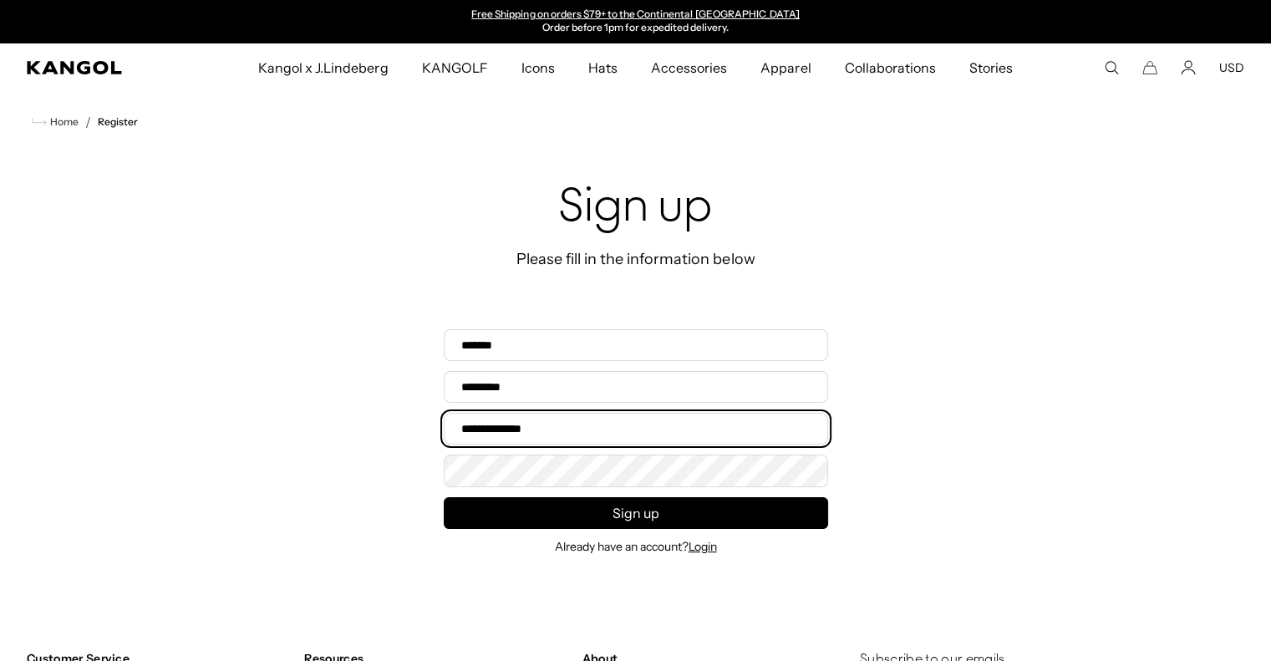
click at [474, 430] on input "Email address*" at bounding box center [636, 429] width 384 height 32
type input "**********"
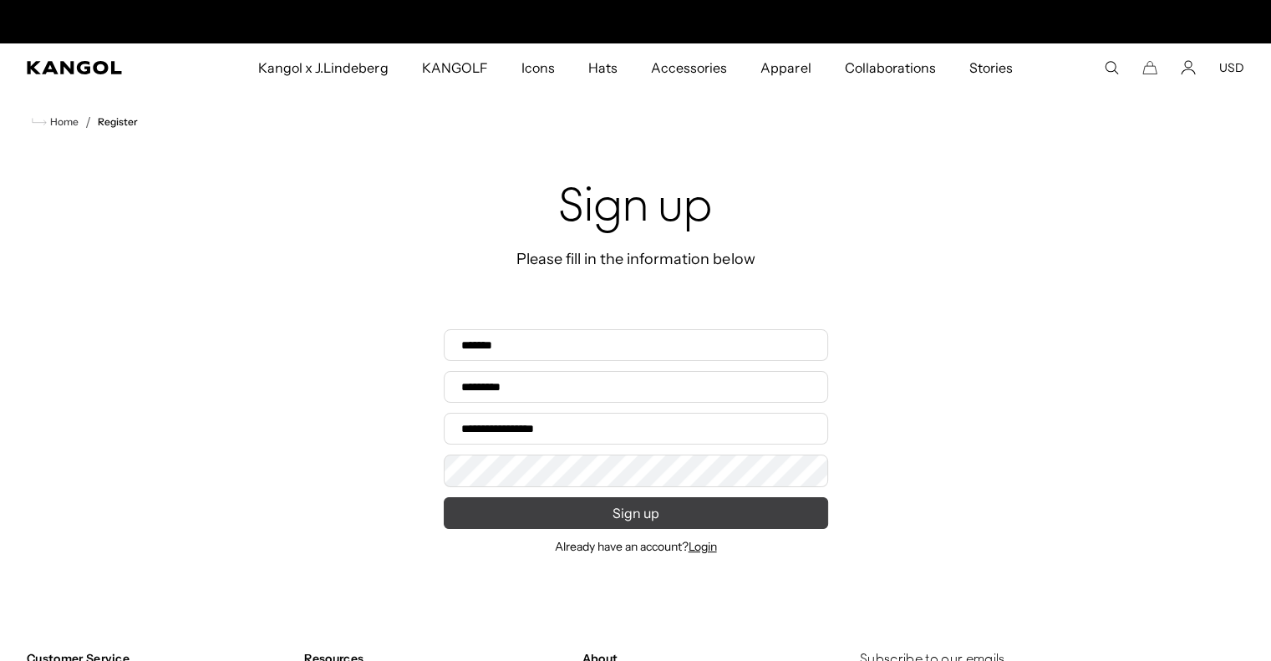
scroll to position [0, 0]
click at [792, 515] on button "Sign up" at bounding box center [636, 513] width 384 height 32
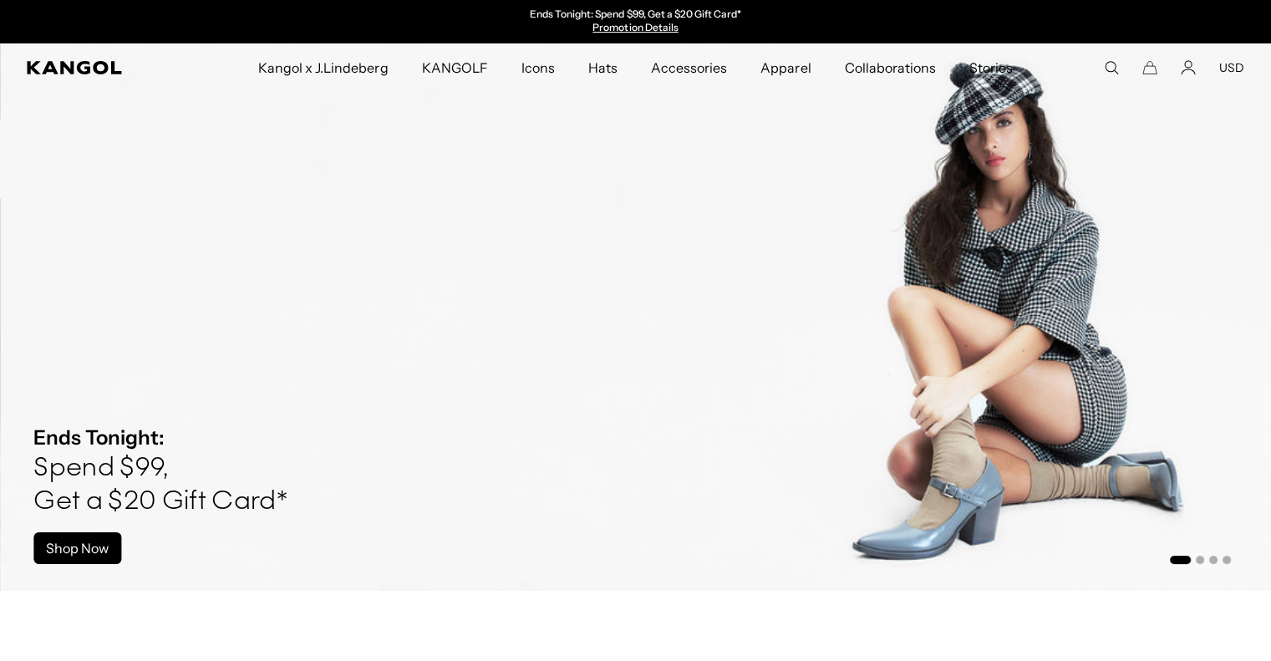
click at [1235, 69] on button "USD" at bounding box center [1231, 67] width 25 height 15
click at [1155, 109] on img "1 of 4" at bounding box center [635, 316] width 1271 height 547
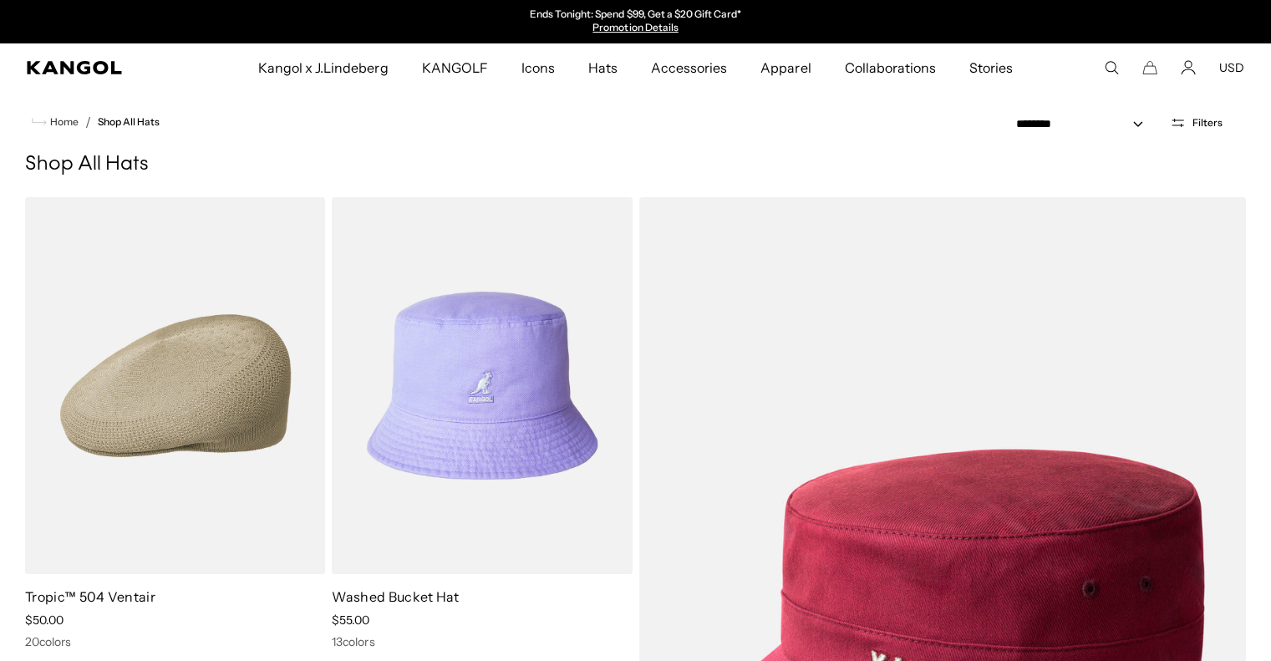
click at [1261, 69] on comp-header "Kangol x J.Lindeberg Kangol x J.Lindeberg Men's Shop All Headwear Tops Outerwea…" at bounding box center [635, 67] width 1271 height 48
click at [1268, 63] on comp-header "Kangol x J.Lindeberg Kangol x J.Lindeberg Men's Shop All Headwear Tops Outerwea…" at bounding box center [635, 67] width 1271 height 48
click at [1269, 63] on comp-header "Kangol x J.Lindeberg Kangol x J.Lindeberg Men's Shop All Headwear Tops Outerwea…" at bounding box center [635, 67] width 1271 height 48
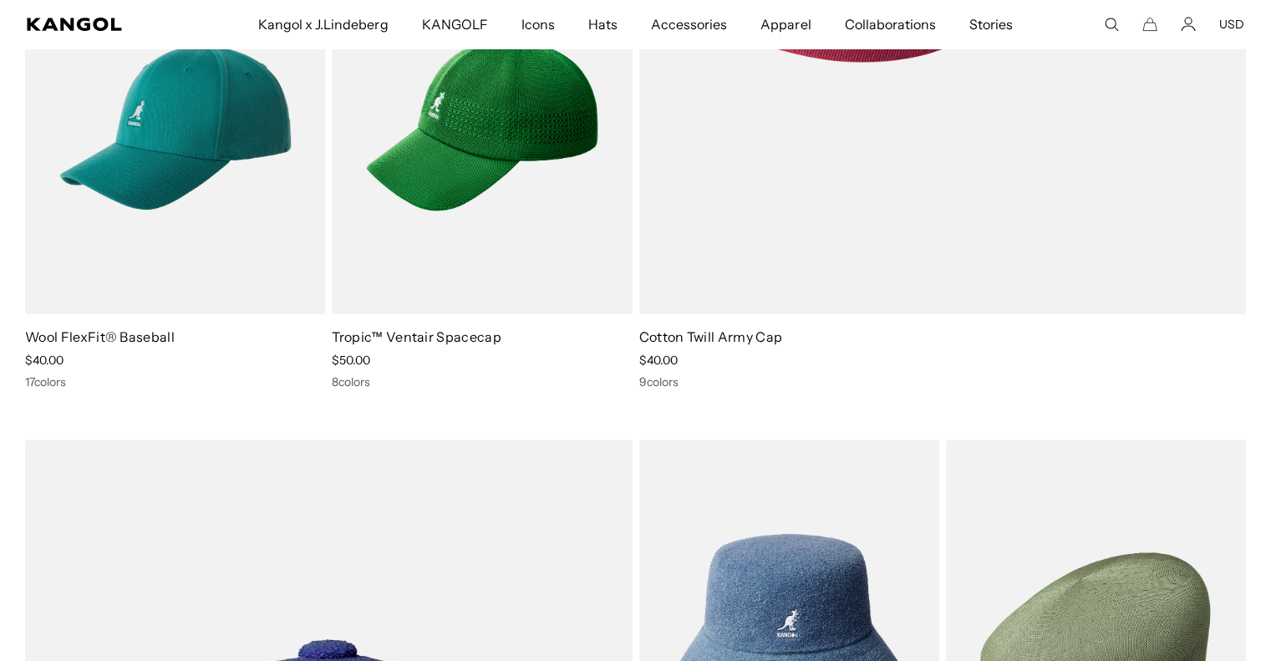
scroll to position [0, 0]
click at [67, 26] on icon "Kangol" at bounding box center [74, 24] width 94 height 13
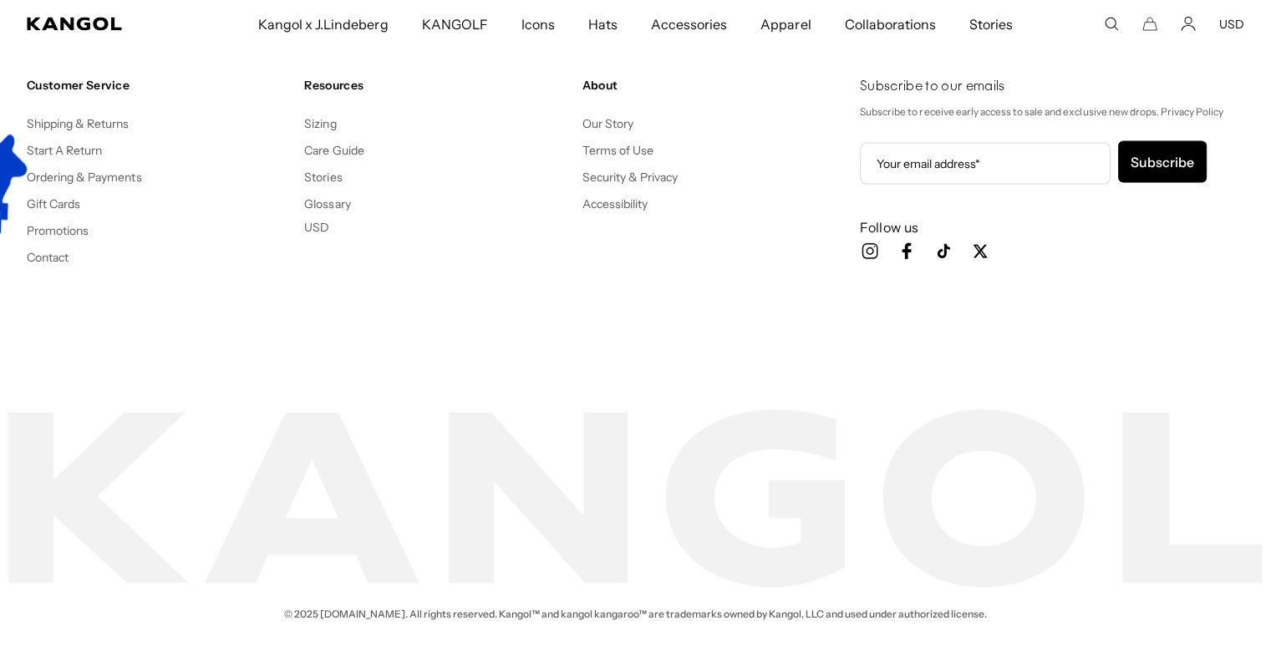
click at [43, 263] on li "Contact" at bounding box center [159, 256] width 264 height 20
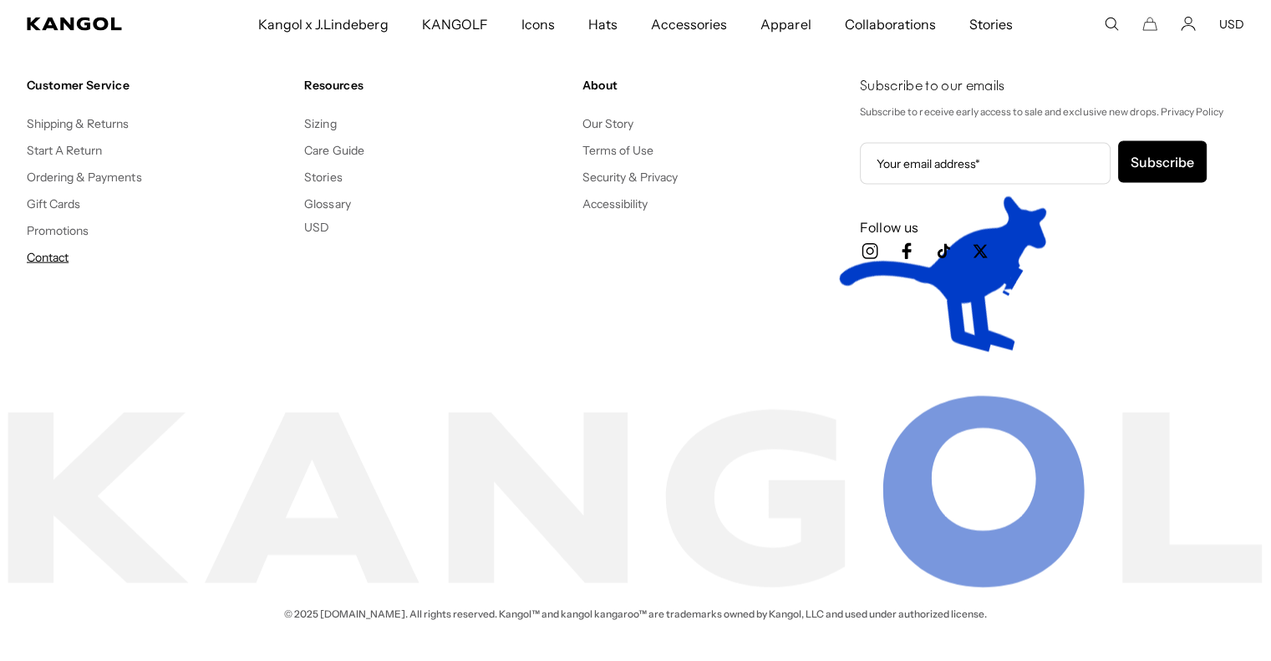
click at [48, 256] on link "Contact" at bounding box center [48, 257] width 42 height 15
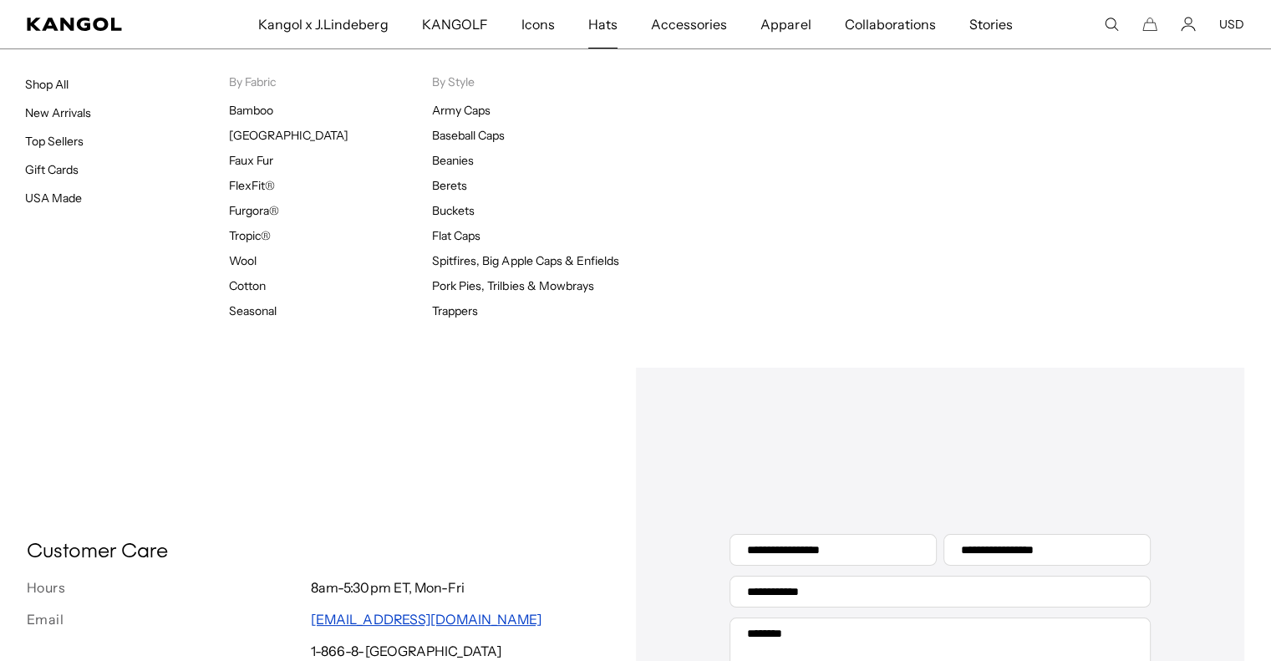
click at [605, 23] on span "Hats" at bounding box center [602, 24] width 29 height 48
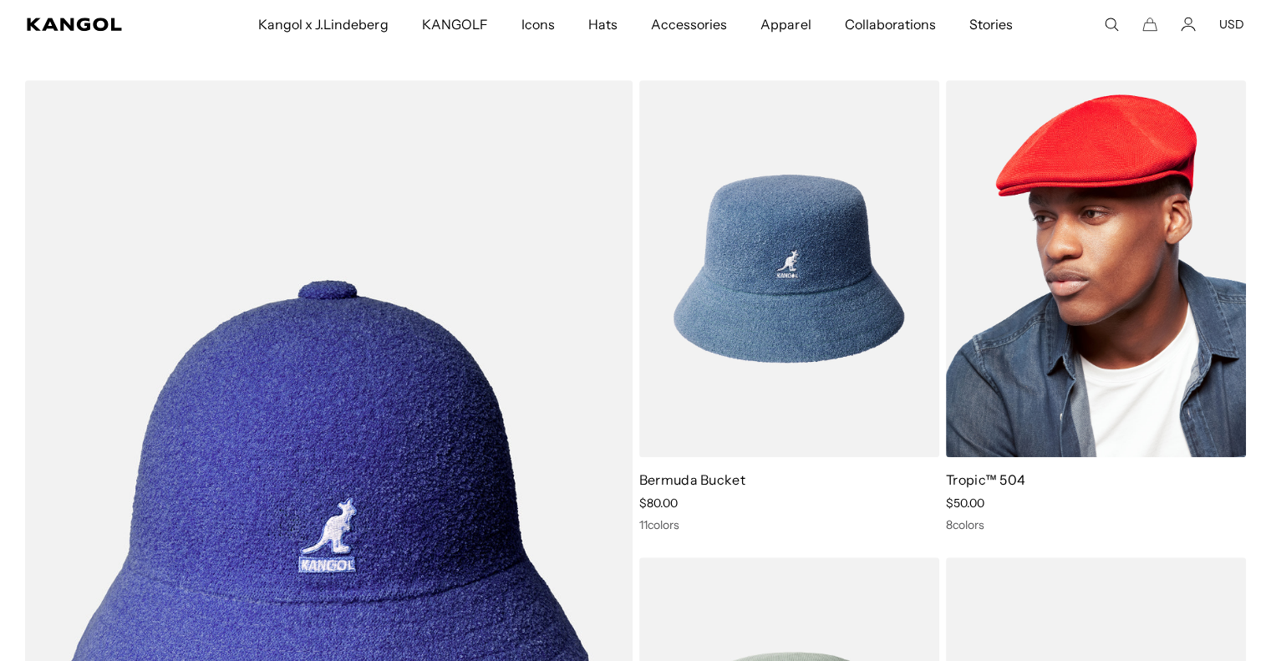
scroll to position [0, 344]
click at [1051, 312] on img at bounding box center [1096, 268] width 300 height 377
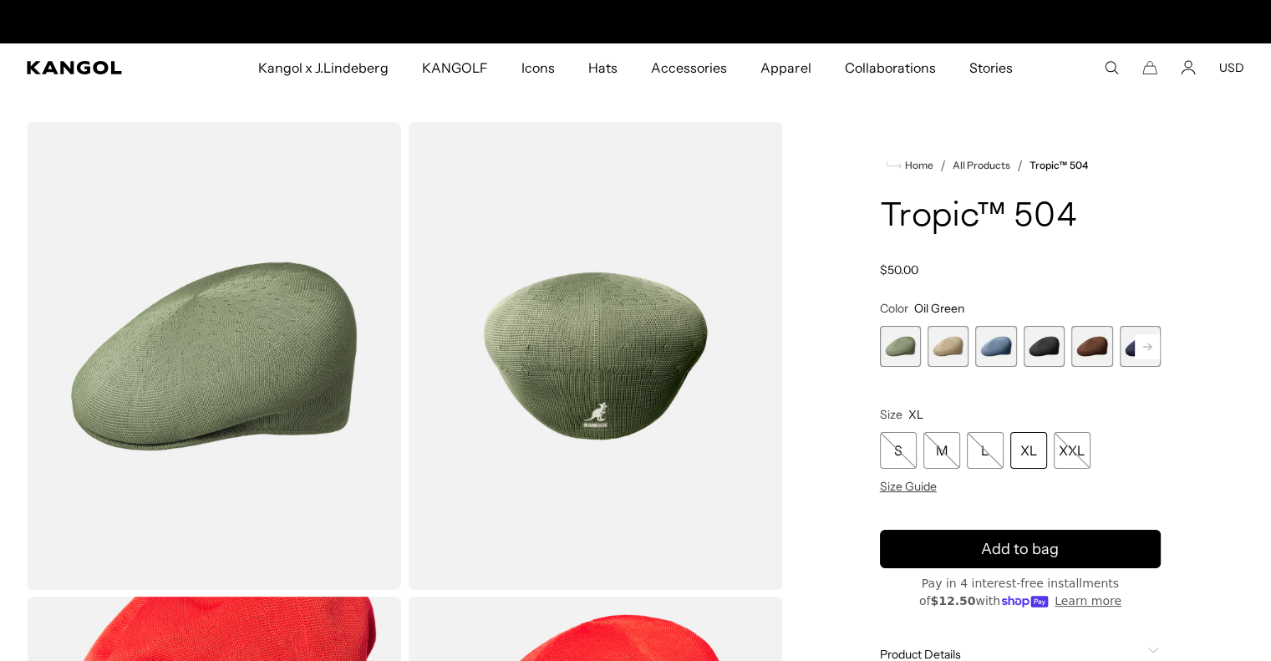
scroll to position [0, 344]
click at [1026, 452] on div "XL" at bounding box center [1028, 450] width 37 height 37
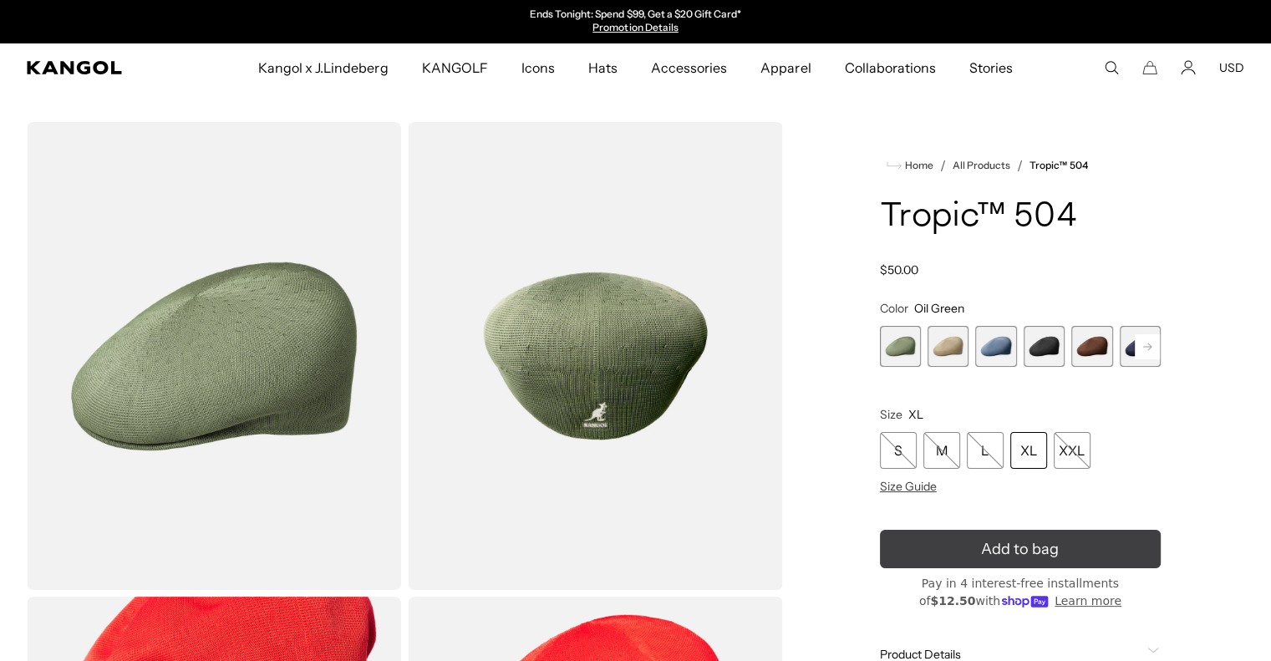
click at [1019, 550] on icon "submit" at bounding box center [1020, 549] width 28 height 28
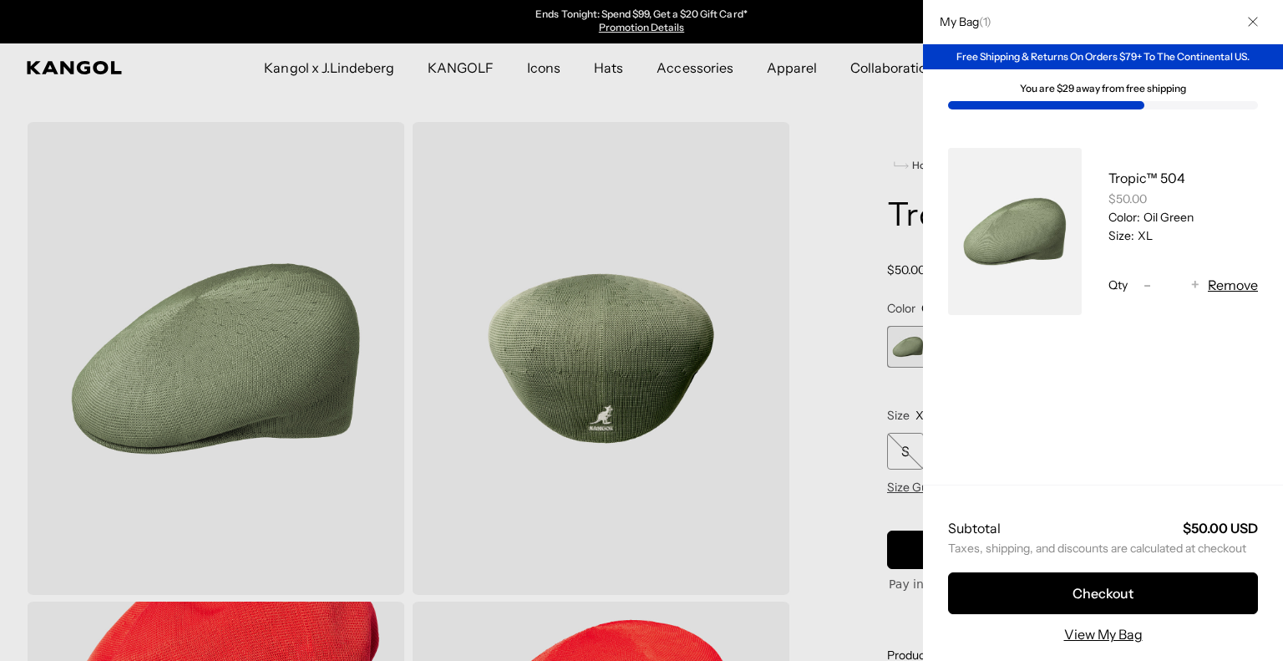
click at [811, 436] on div at bounding box center [641, 330] width 1283 height 661
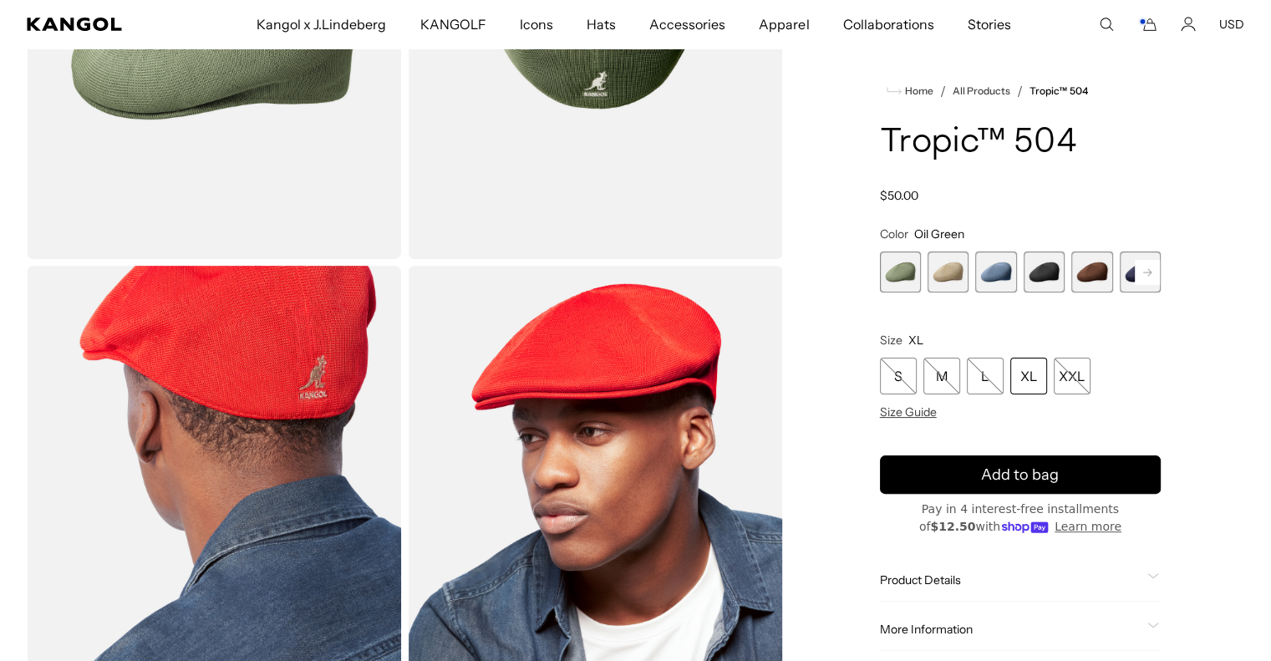
scroll to position [0, 344]
click at [1002, 269] on span "3 of 9" at bounding box center [995, 271] width 41 height 41
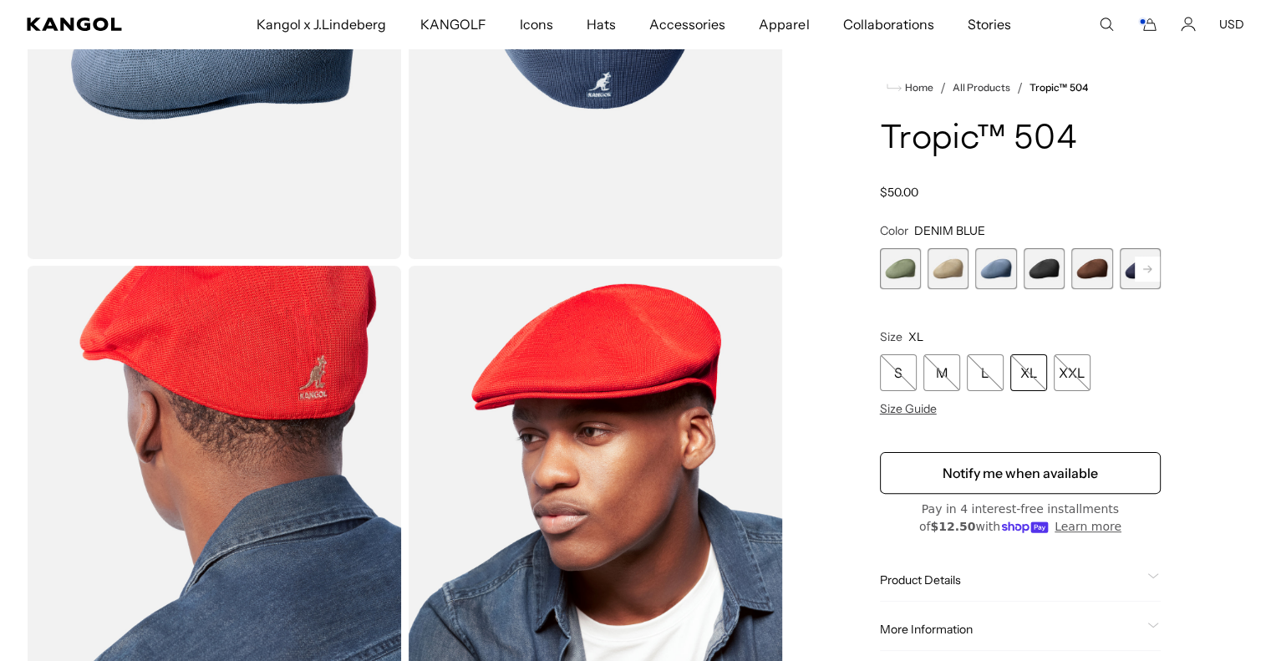
scroll to position [0, 344]
click at [1039, 261] on span "4 of 9" at bounding box center [1043, 268] width 41 height 41
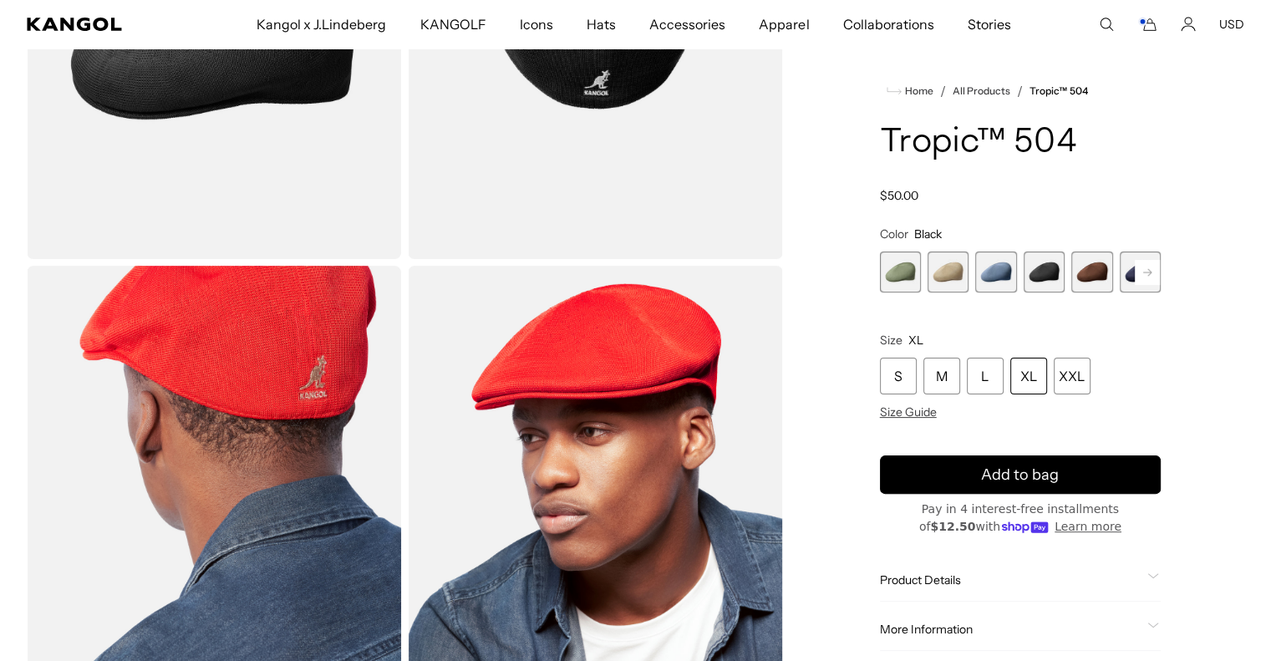
click at [1144, 270] on rect at bounding box center [1146, 272] width 25 height 25
click at [1002, 270] on span "4 of 9" at bounding box center [995, 271] width 41 height 41
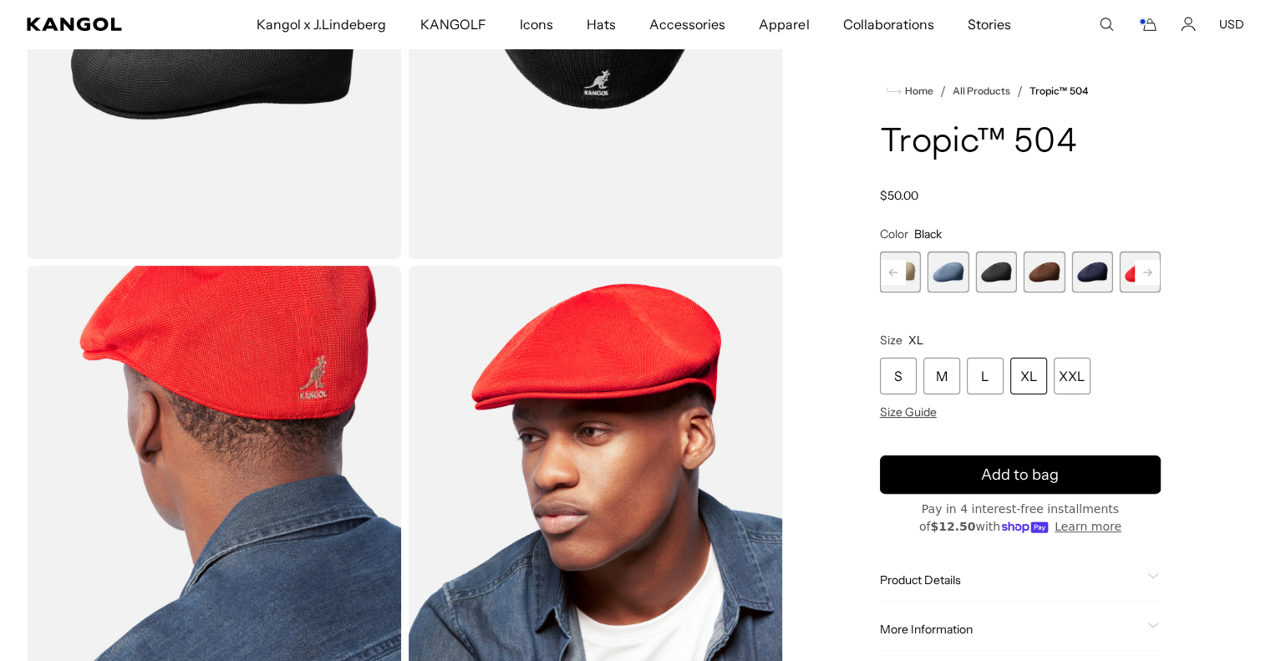
click at [1002, 270] on span "4 of 9" at bounding box center [995, 271] width 41 height 41
click at [1052, 266] on span "5 of 9" at bounding box center [1043, 271] width 41 height 41
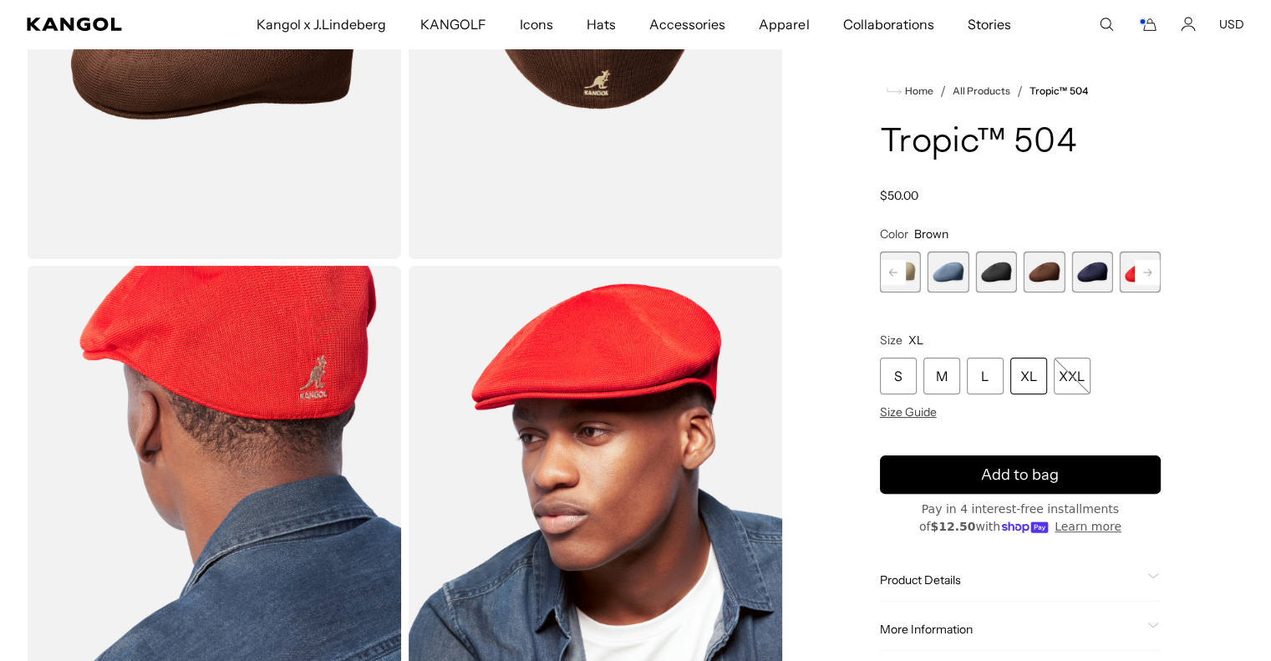
click at [1098, 259] on span "6 of 9" at bounding box center [1091, 271] width 41 height 41
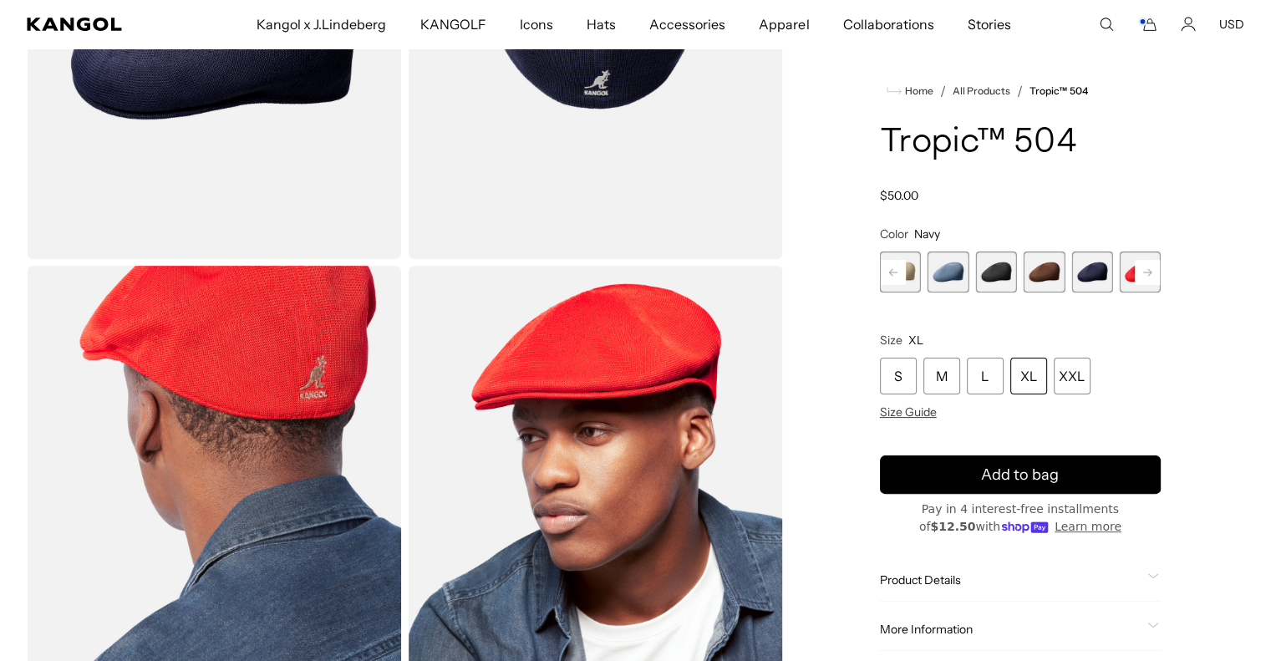
scroll to position [0, 344]
click at [1144, 264] on rect at bounding box center [1146, 272] width 25 height 25
click at [1144, 266] on span "9 of 9" at bounding box center [1139, 271] width 41 height 41
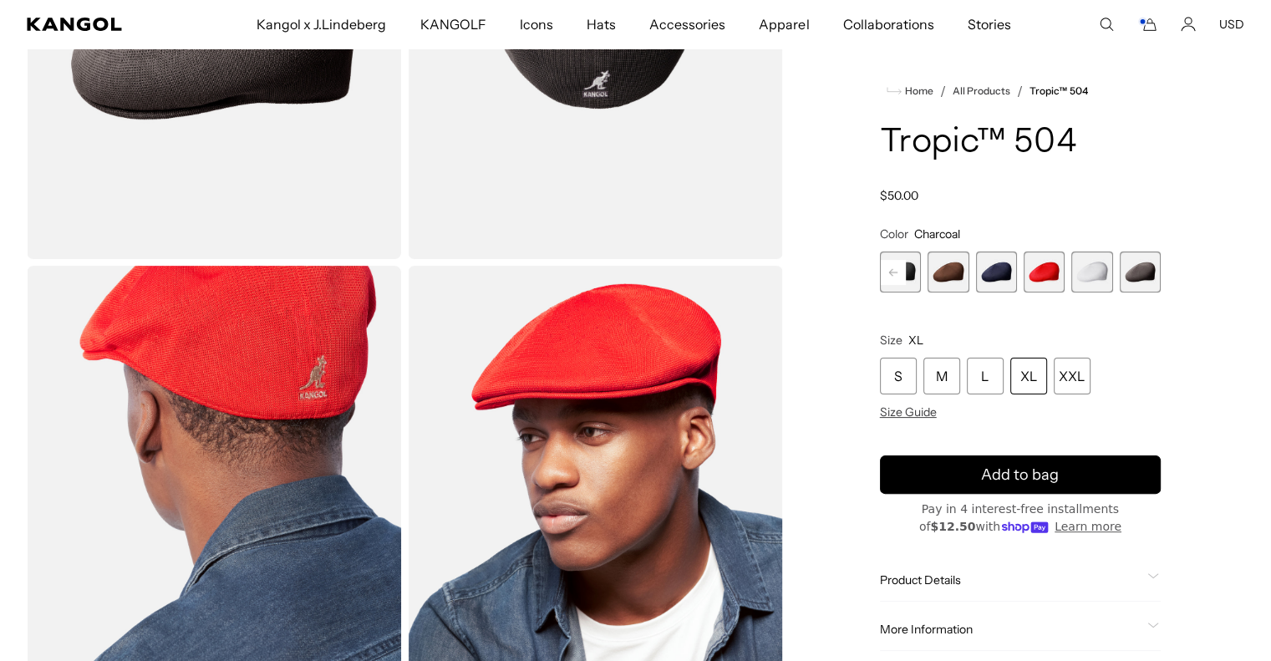
scroll to position [0, 344]
click at [1135, 268] on span "9 of 9" at bounding box center [1139, 271] width 41 height 41
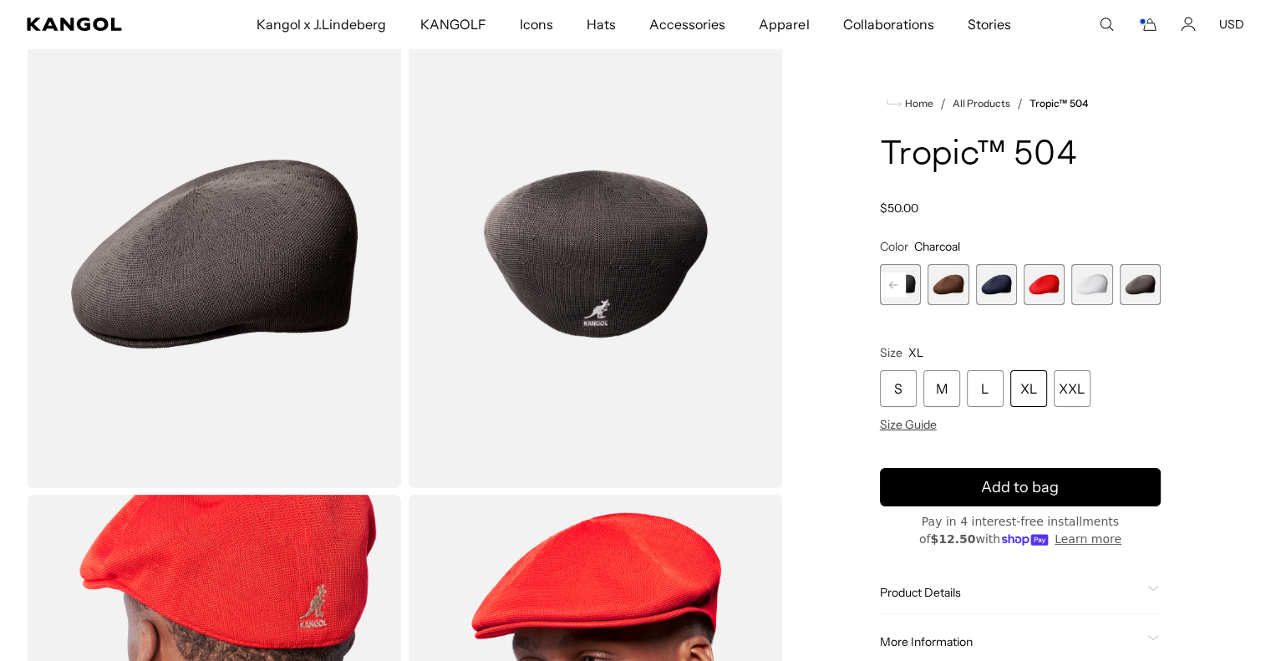
click at [898, 291] on rect at bounding box center [892, 284] width 25 height 25
click at [899, 287] on rect at bounding box center [892, 284] width 25 height 25
click at [892, 291] on rect at bounding box center [892, 284] width 25 height 25
click at [890, 293] on span "1 of 9" at bounding box center [900, 284] width 41 height 41
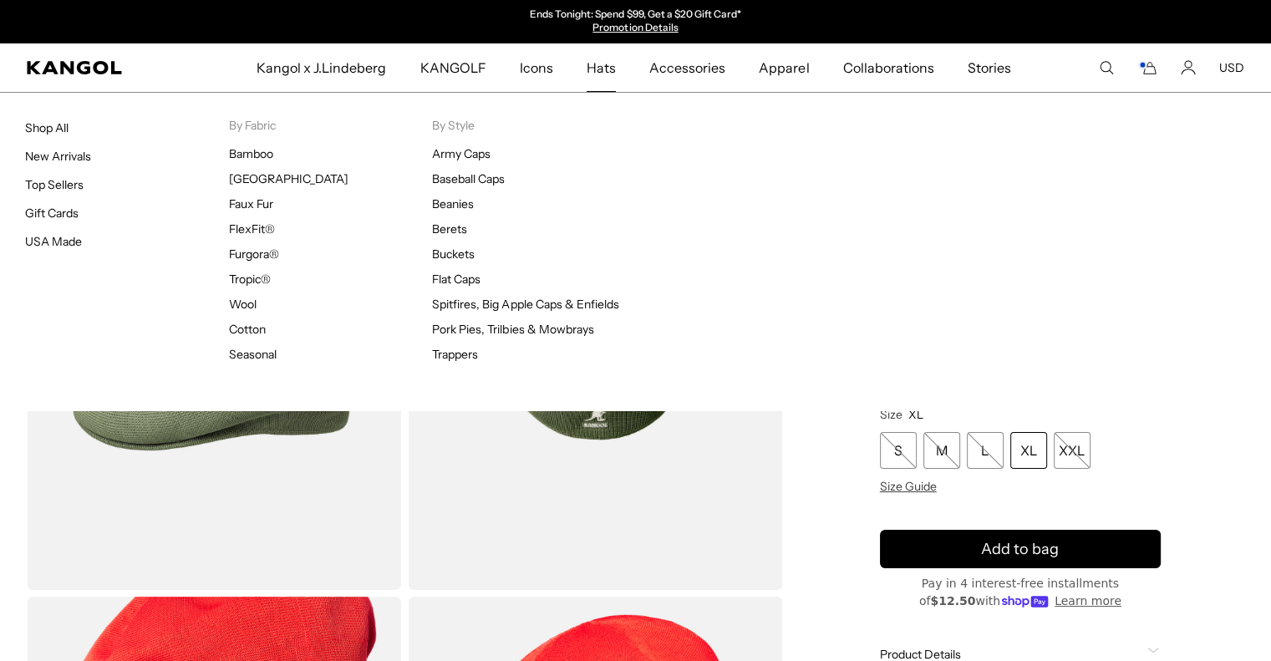
click at [606, 70] on span "Hats" at bounding box center [600, 67] width 29 height 48
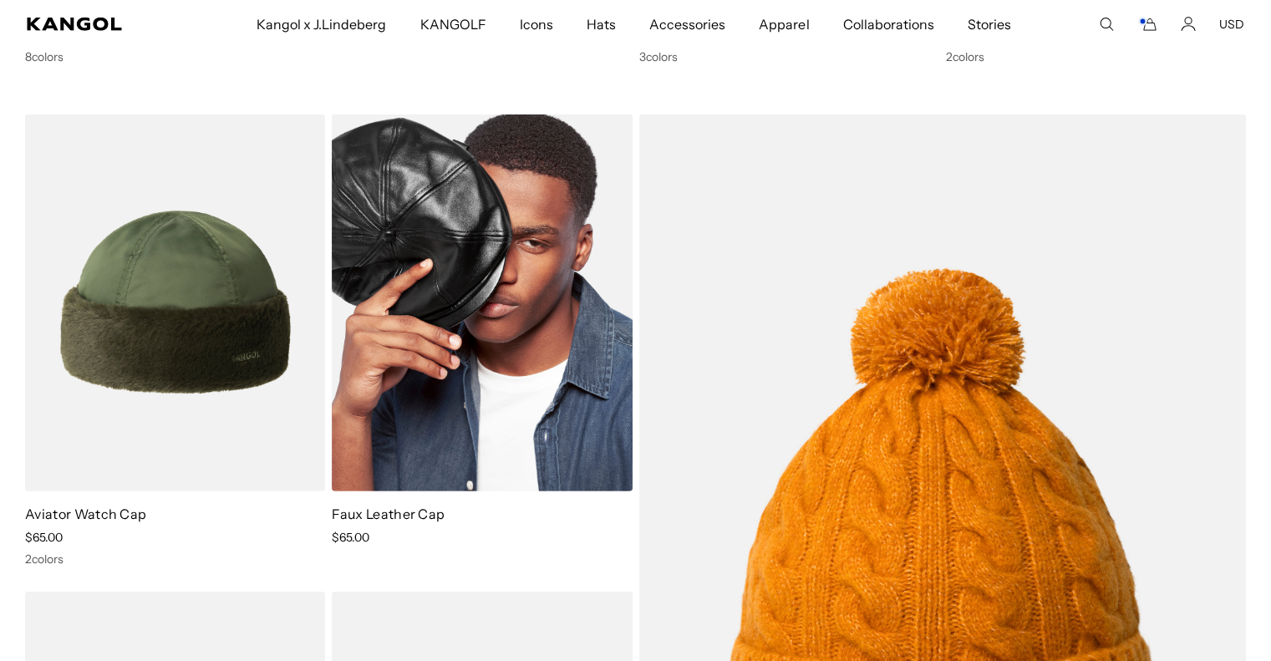
click at [482, 186] on img at bounding box center [482, 302] width 300 height 377
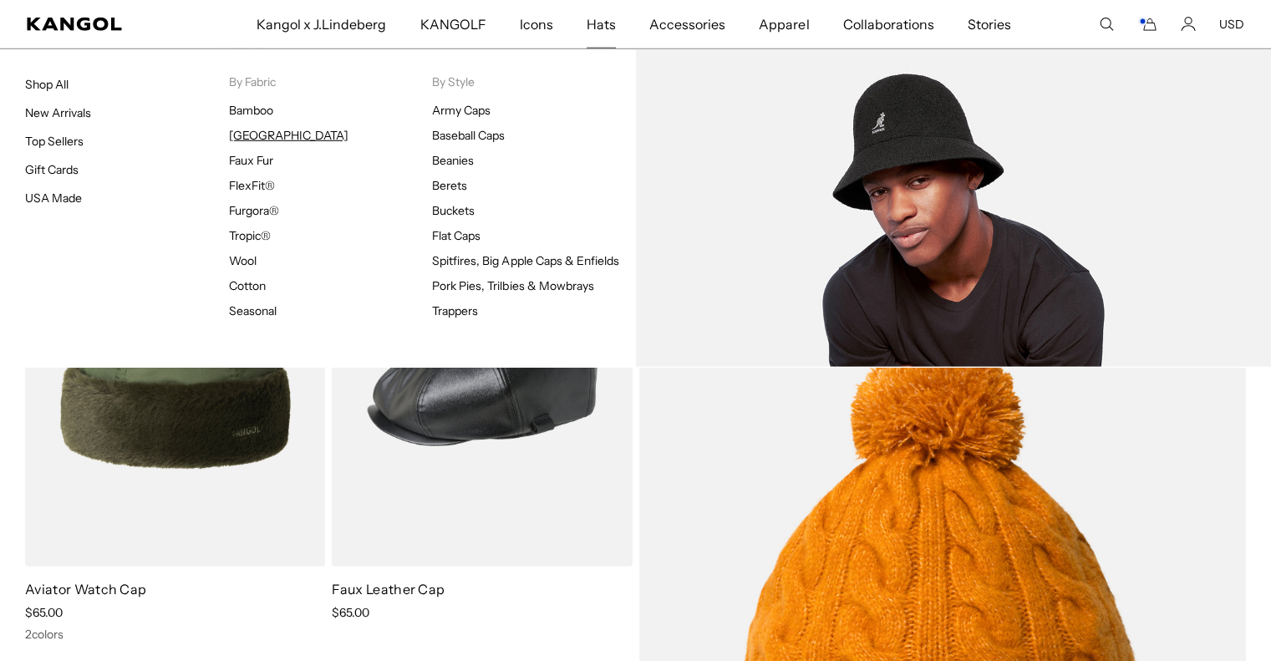
click at [262, 140] on link "[GEOGRAPHIC_DATA]" at bounding box center [288, 135] width 119 height 15
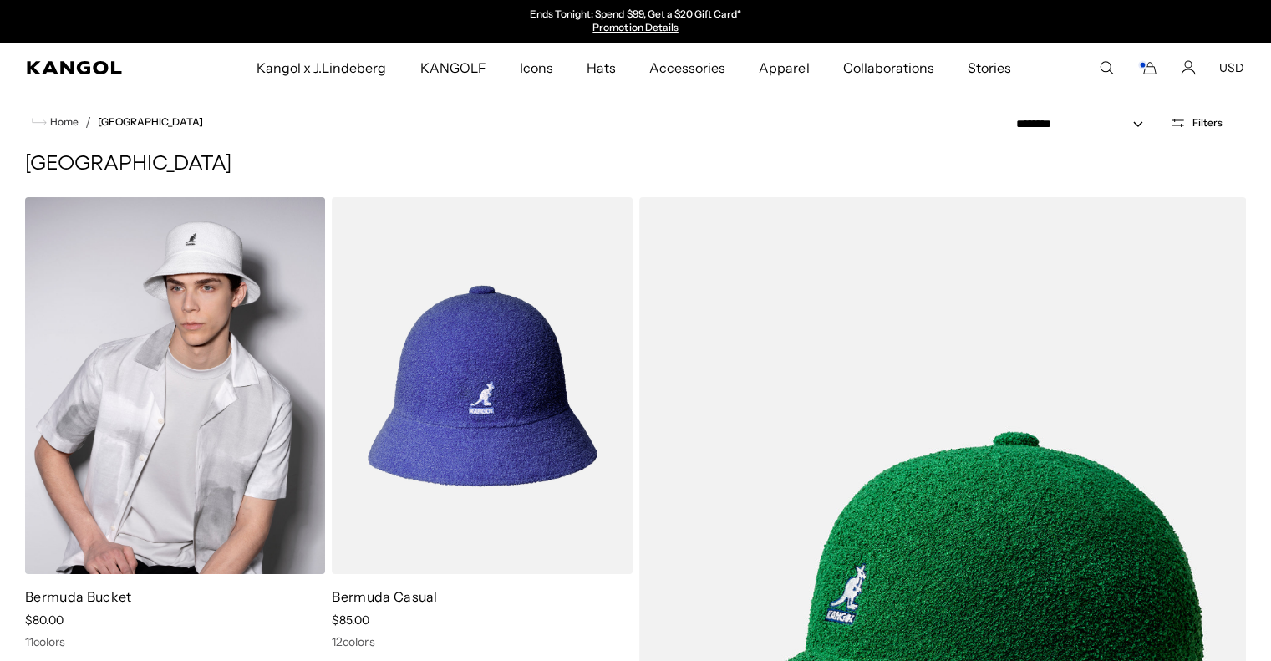
click at [174, 360] on img at bounding box center [175, 385] width 300 height 377
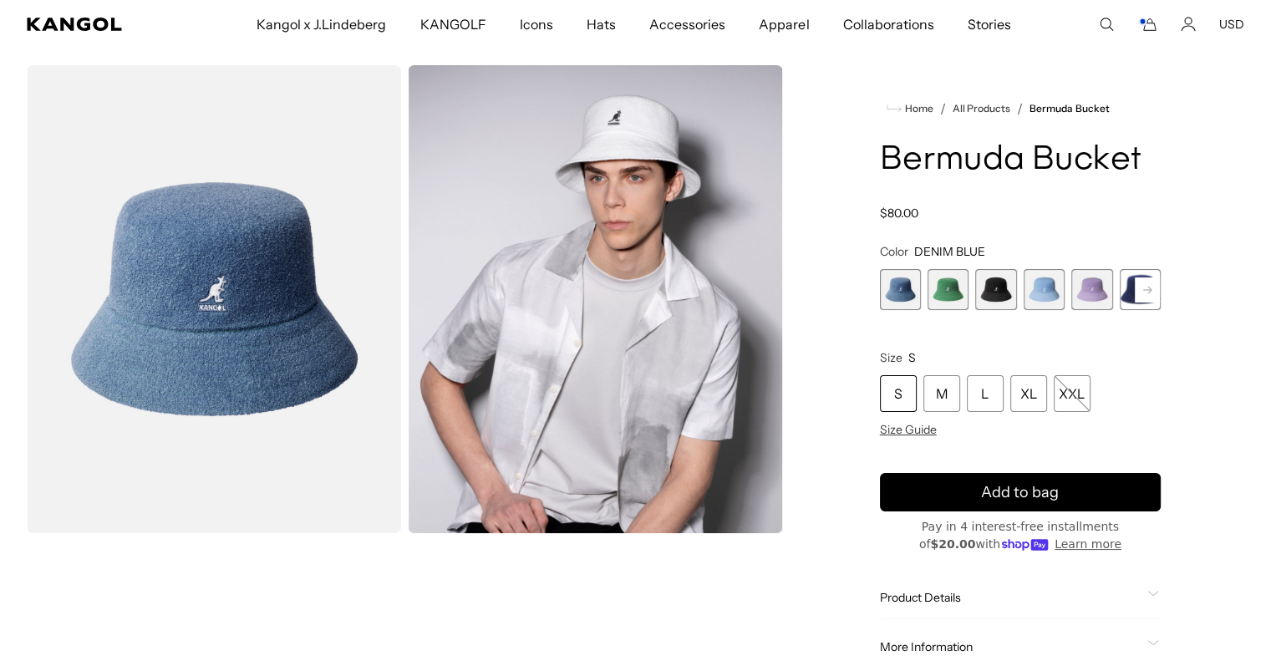
click at [942, 296] on span "2 of 11" at bounding box center [947, 289] width 41 height 41
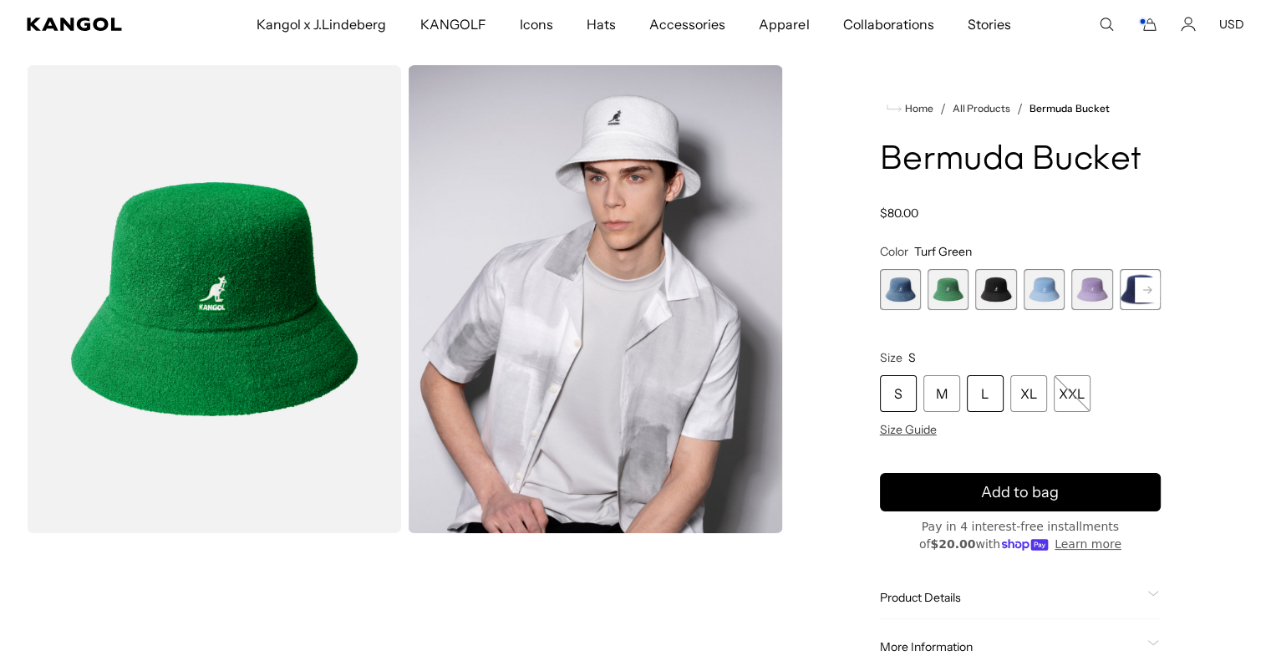
scroll to position [0, 344]
click at [982, 389] on div "L" at bounding box center [985, 393] width 37 height 37
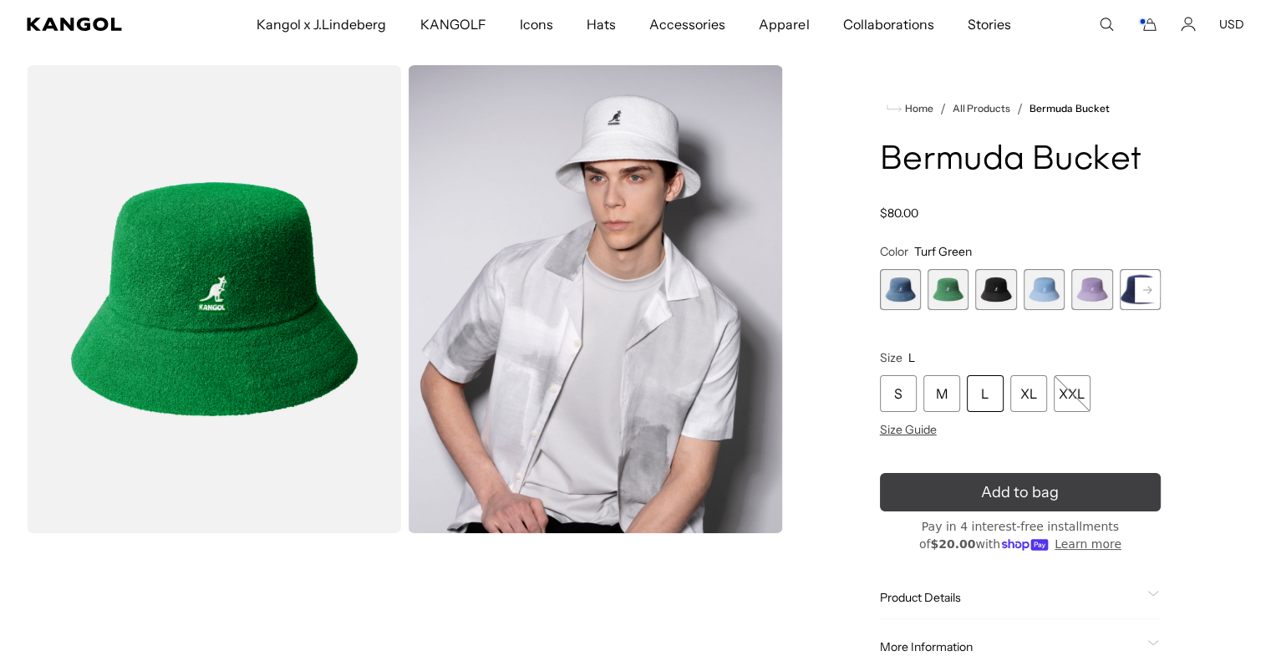
scroll to position [0, 344]
click at [1016, 501] on icon "submit" at bounding box center [1020, 492] width 28 height 28
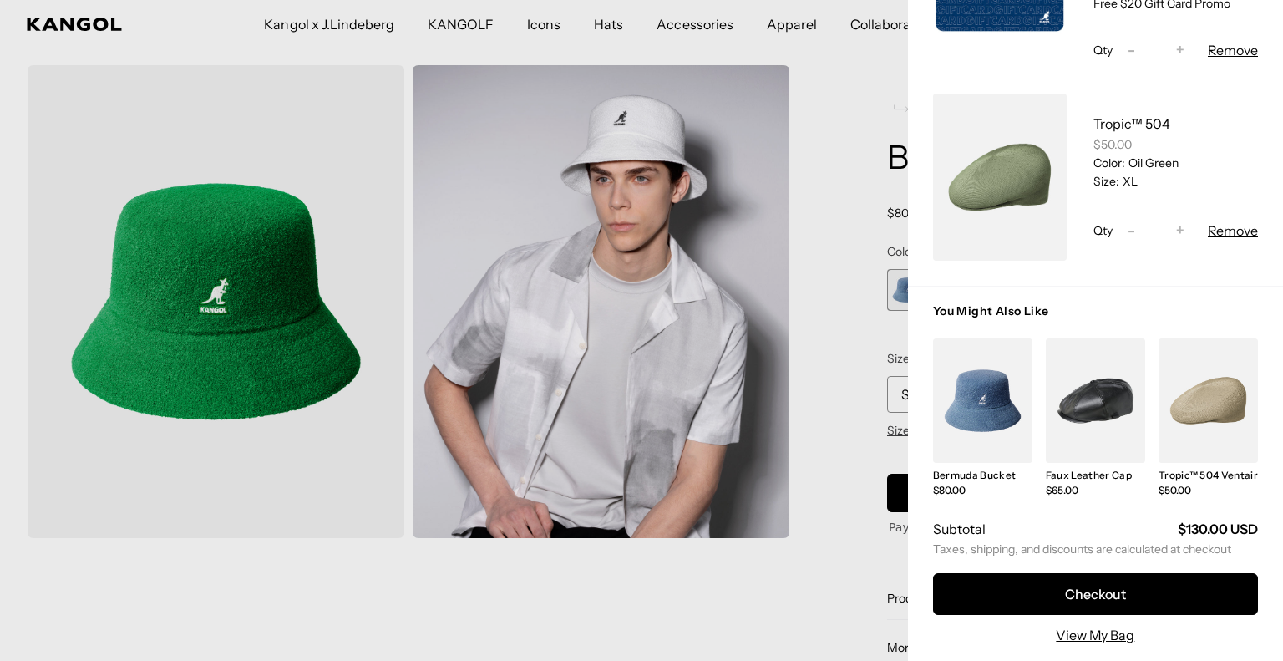
scroll to position [408, 0]
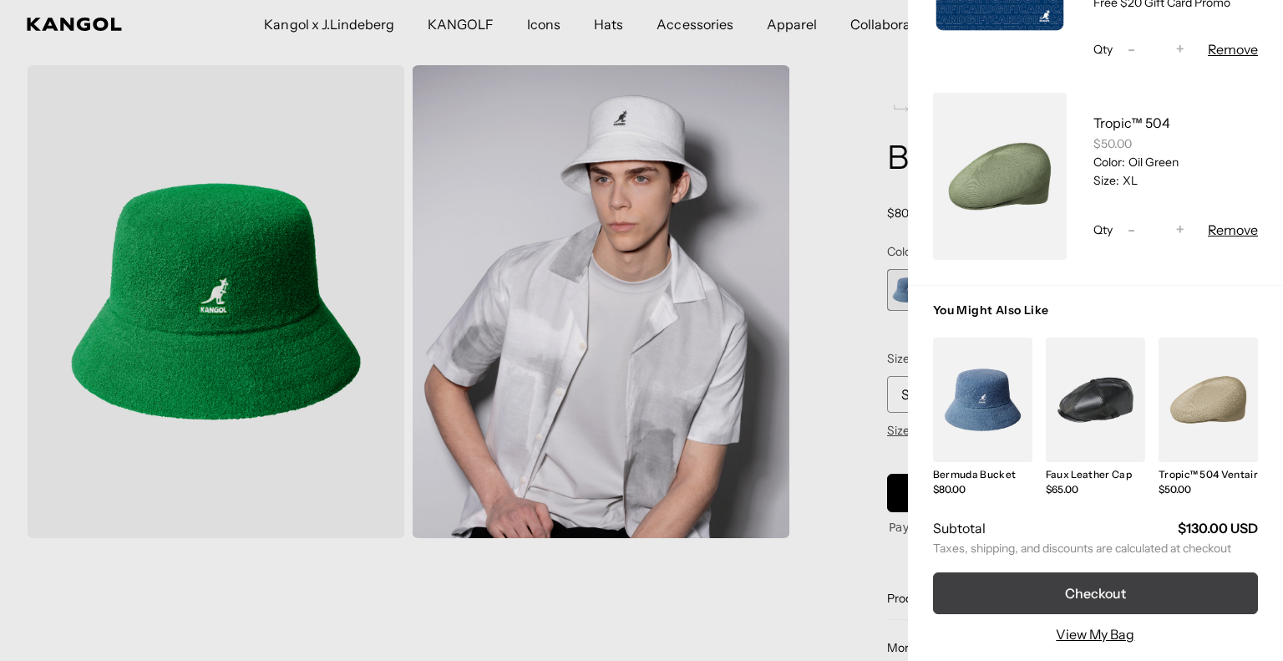
click at [1093, 579] on button "Checkout" at bounding box center [1095, 593] width 325 height 42
